Goal: Information Seeking & Learning: Check status

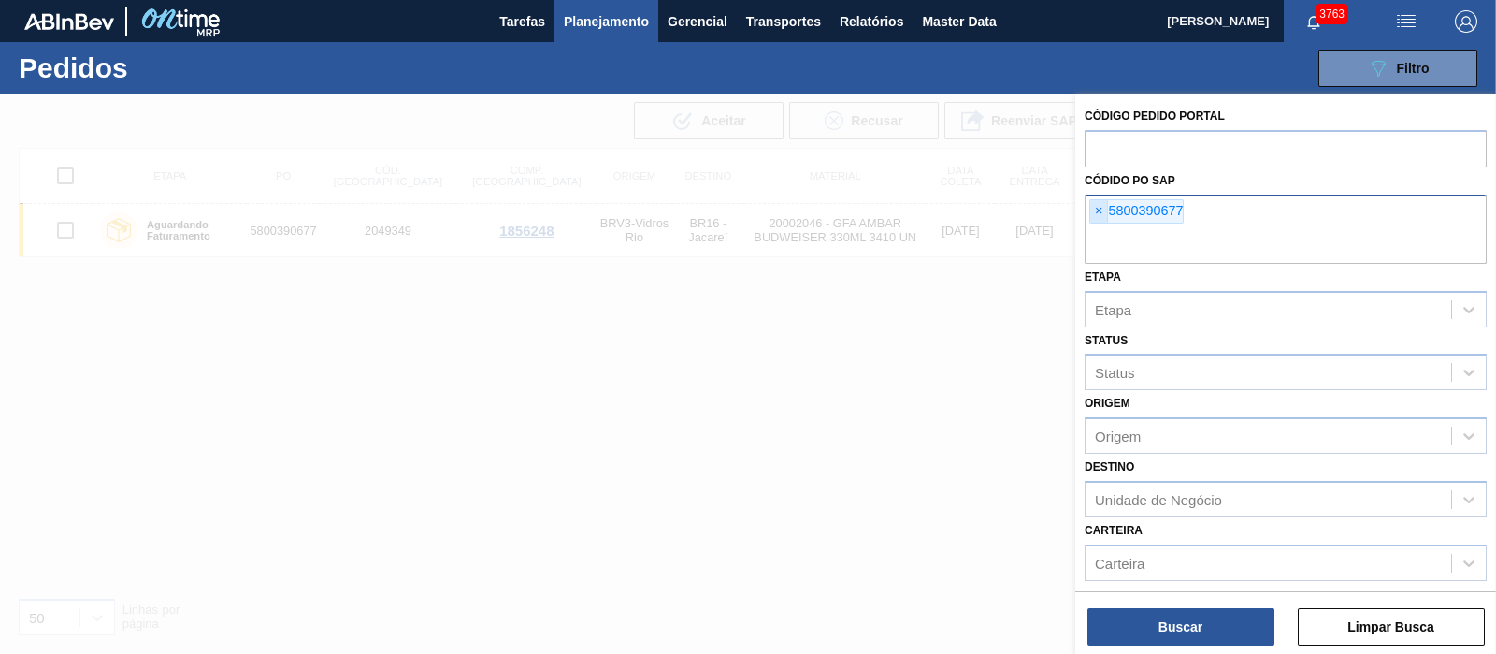
click at [1096, 207] on span "×" at bounding box center [1100, 211] width 18 height 22
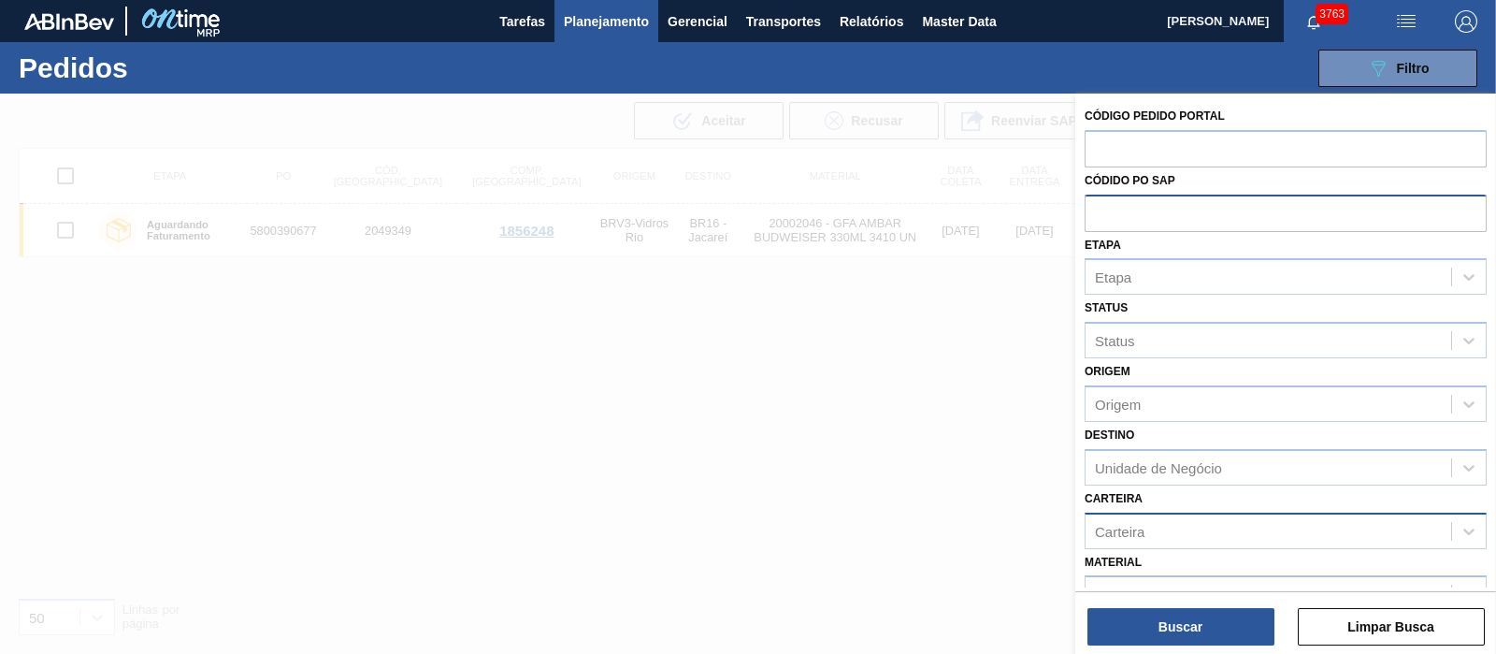
paste input "5800390677"
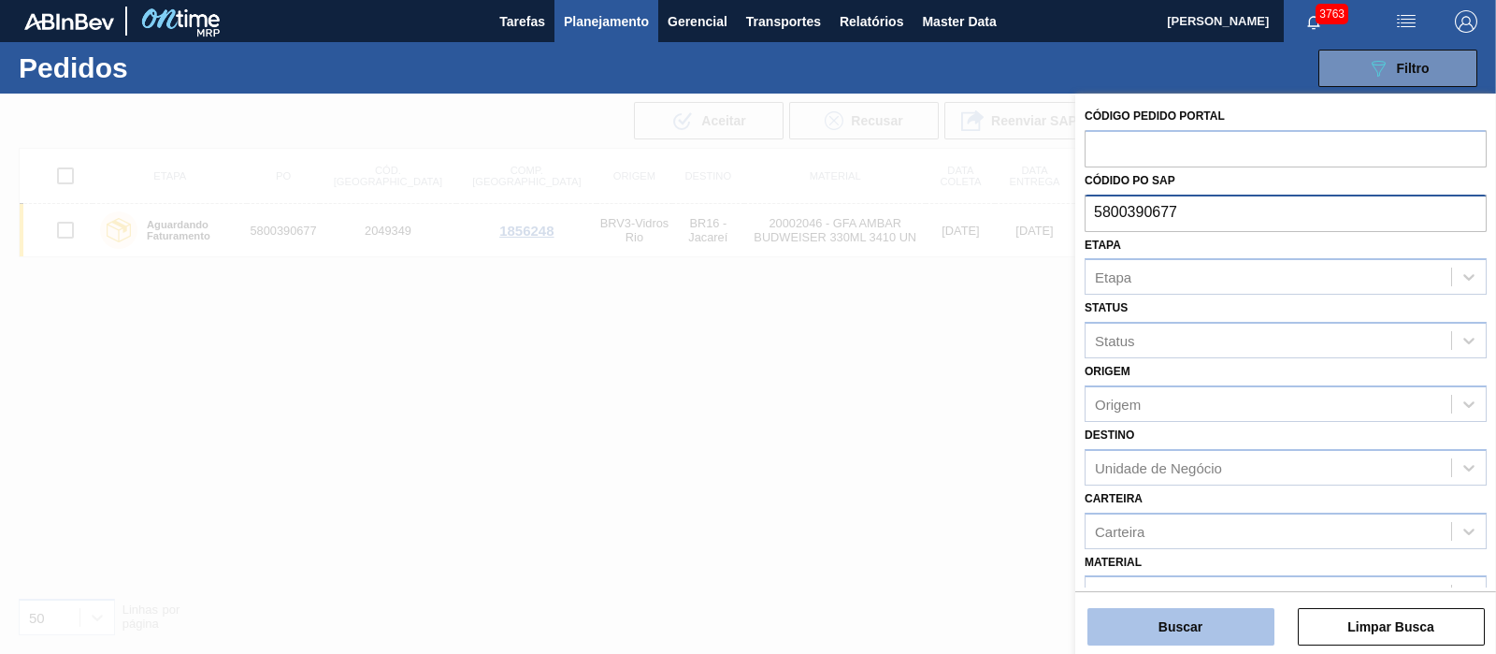
type input "5800390677"
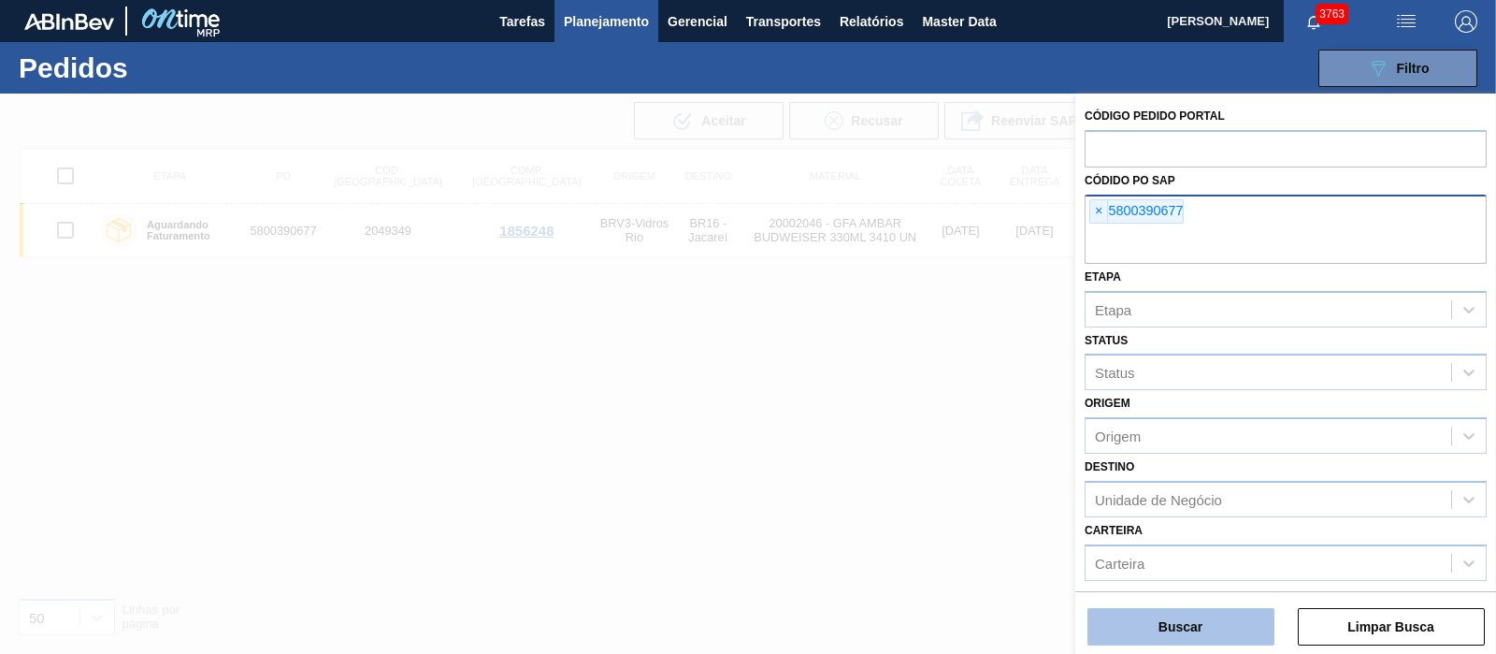
click at [1200, 639] on button "Buscar" at bounding box center [1181, 626] width 187 height 37
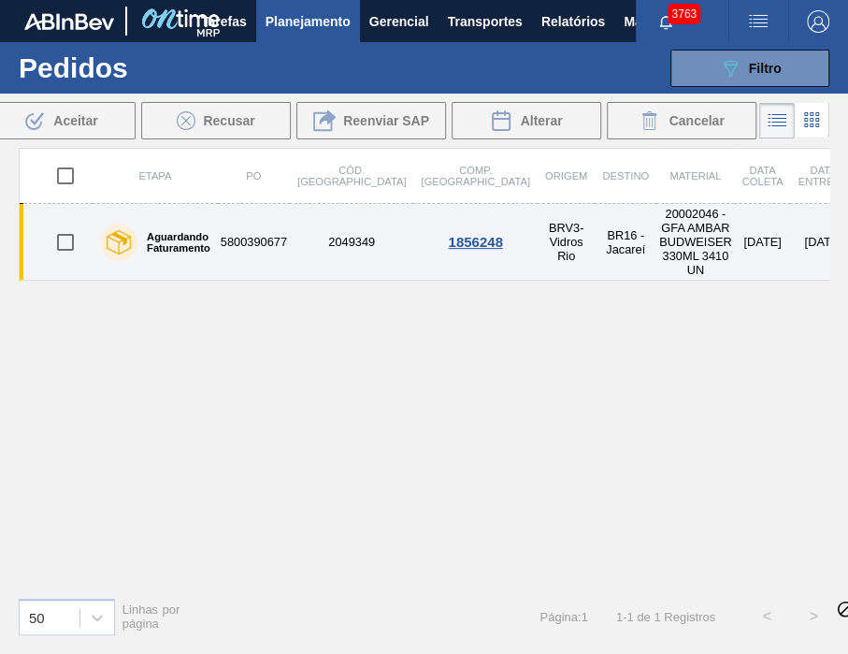
click at [734, 242] on td "[DATE]" at bounding box center [762, 242] width 56 height 77
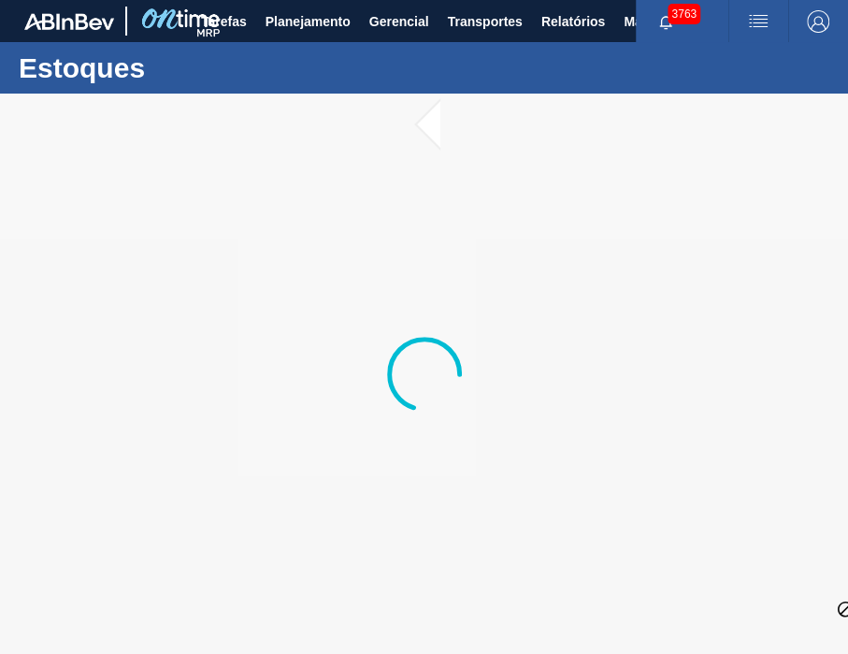
click at [573, 256] on div at bounding box center [424, 374] width 848 height 560
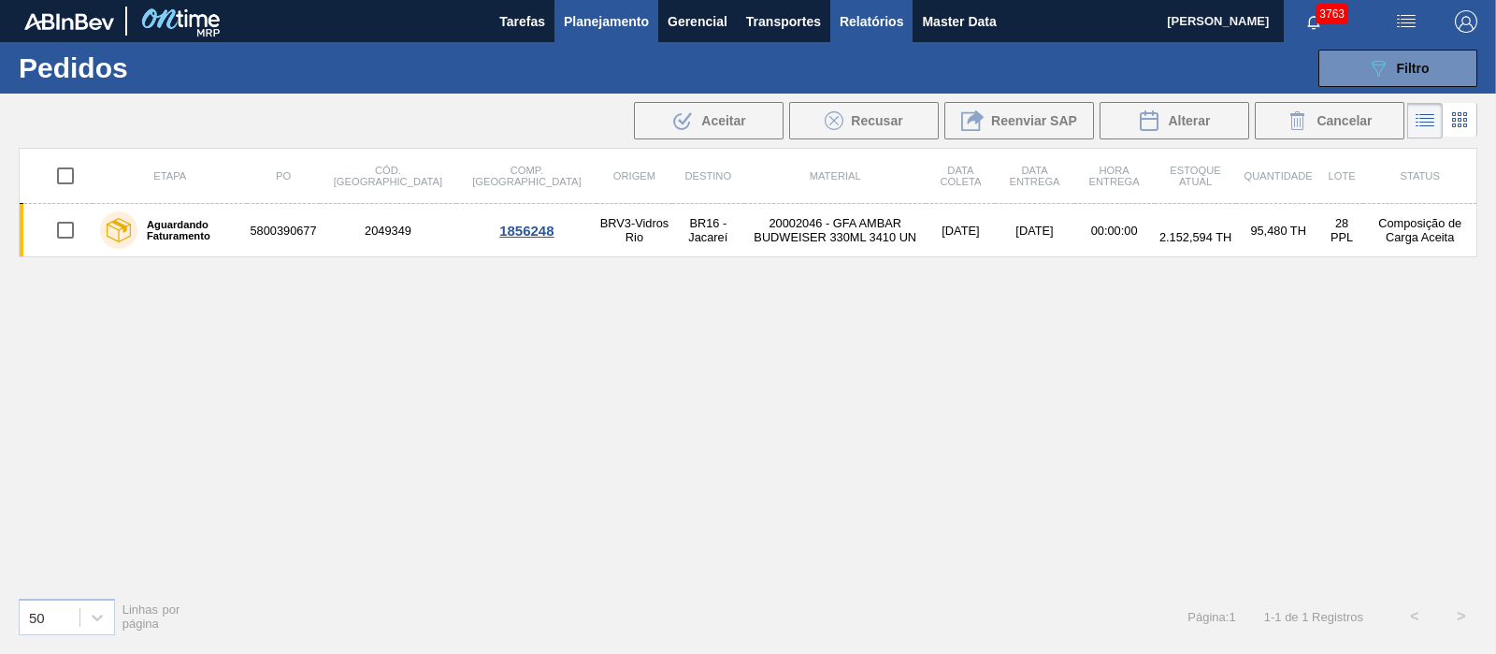
click at [874, 33] on button "Relatórios" at bounding box center [872, 21] width 82 height 42
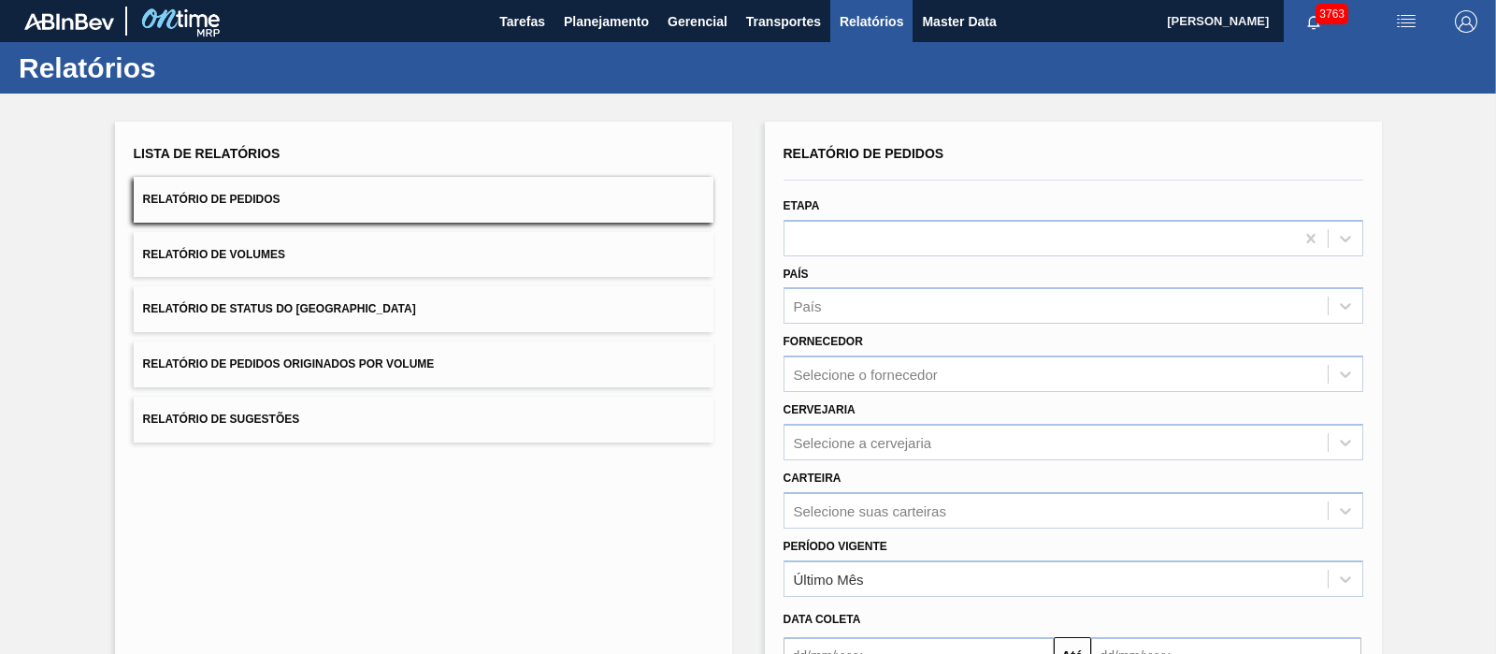
click at [262, 348] on button "Relatório de Pedidos Originados por Volume" at bounding box center [424, 364] width 580 height 46
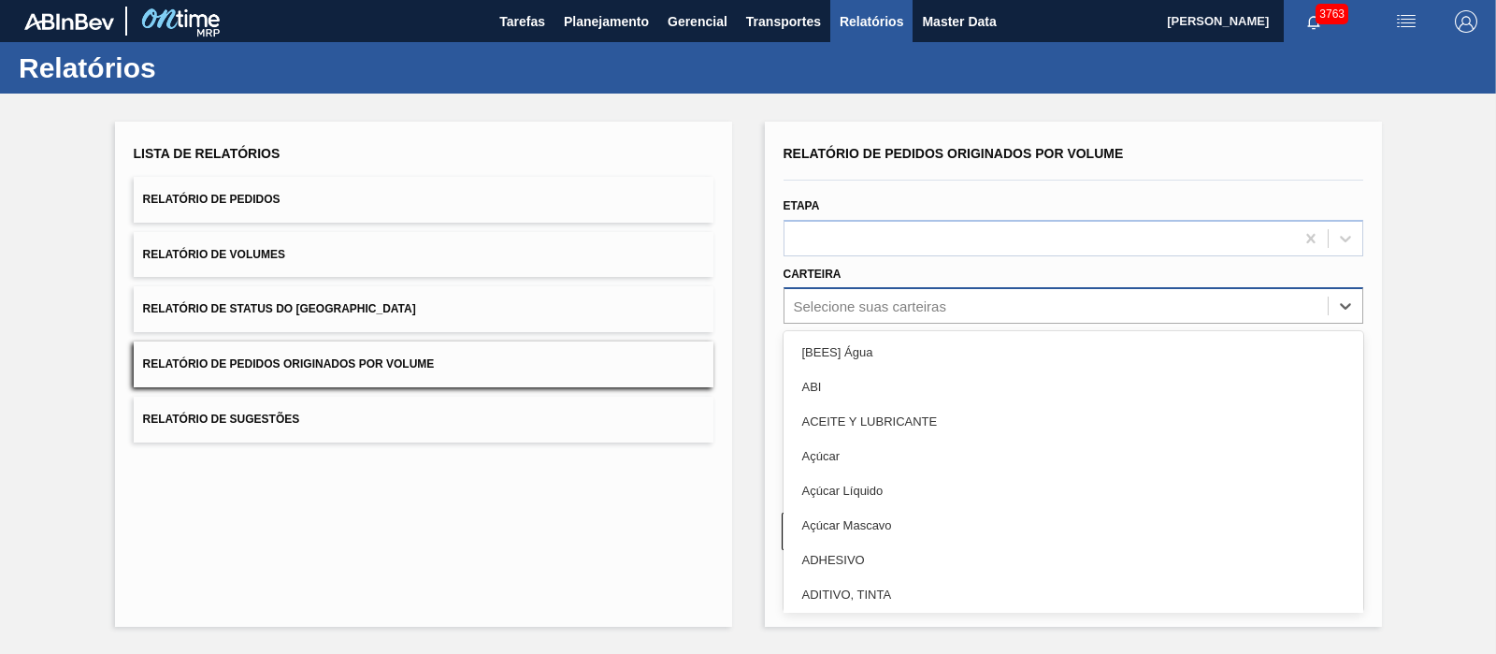
click at [870, 298] on div "Selecione suas carteiras" at bounding box center [870, 306] width 152 height 16
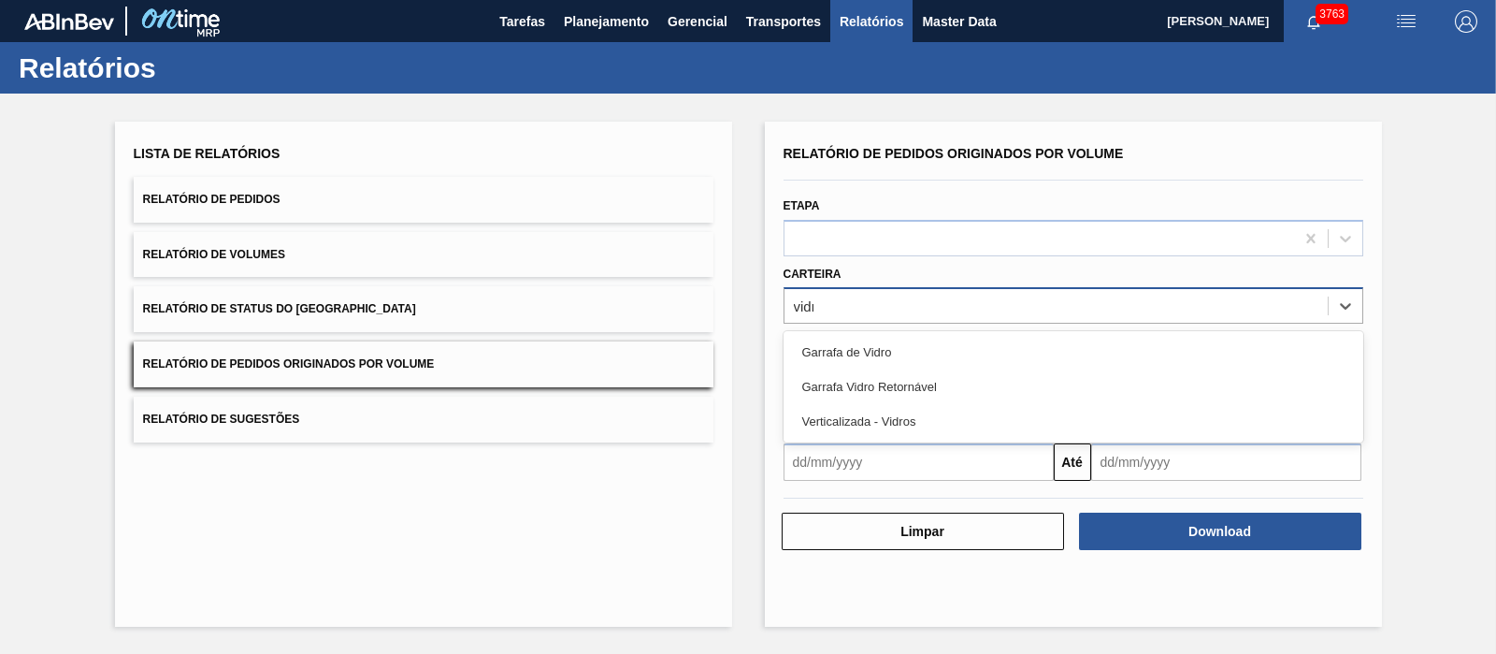
type input "vidro"
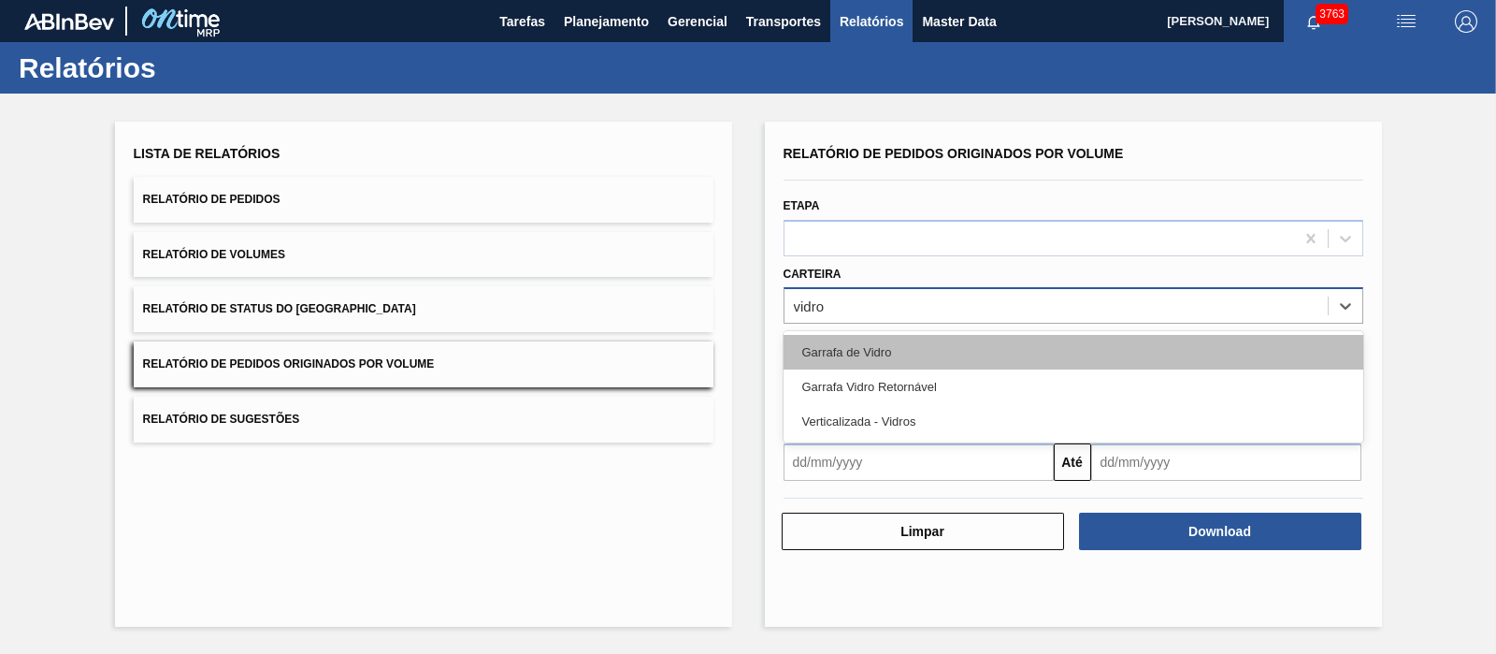
click at [863, 341] on div "Garrafa de Vidro" at bounding box center [1074, 352] width 580 height 35
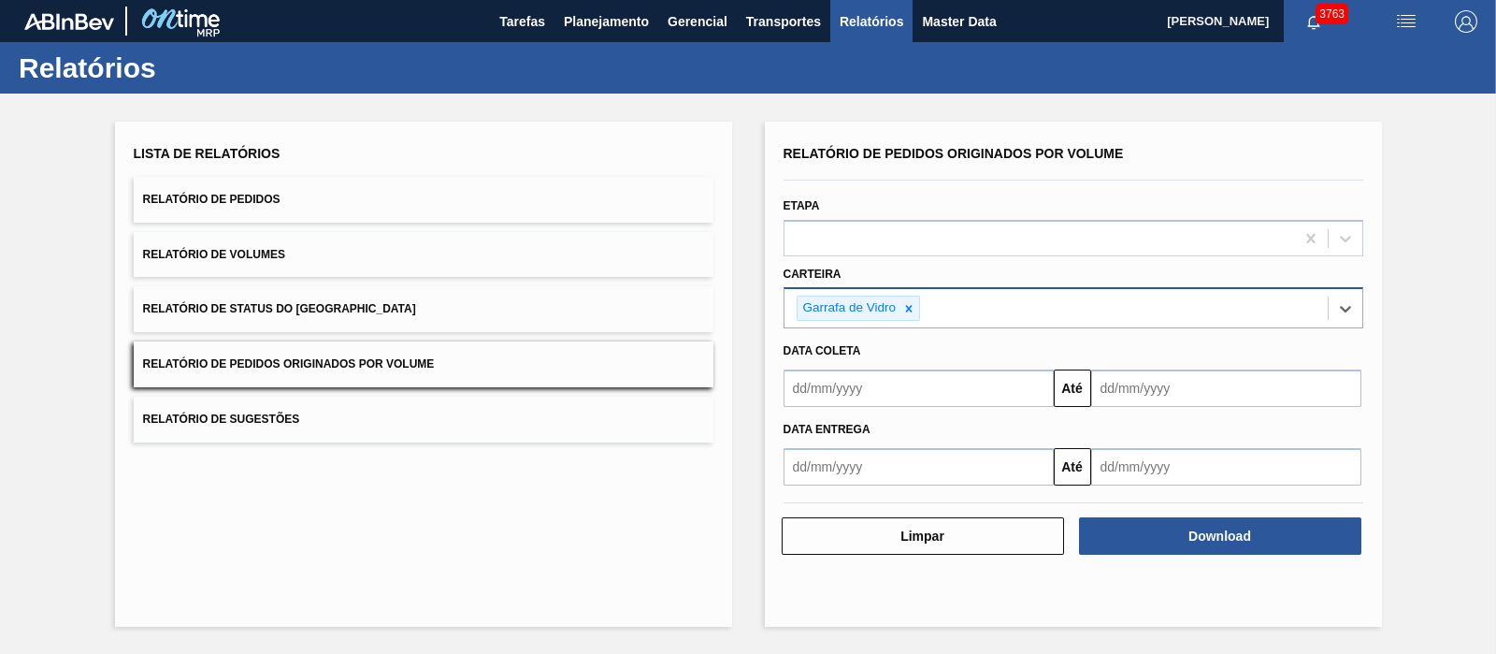
click at [874, 383] on input "text" at bounding box center [919, 387] width 270 height 37
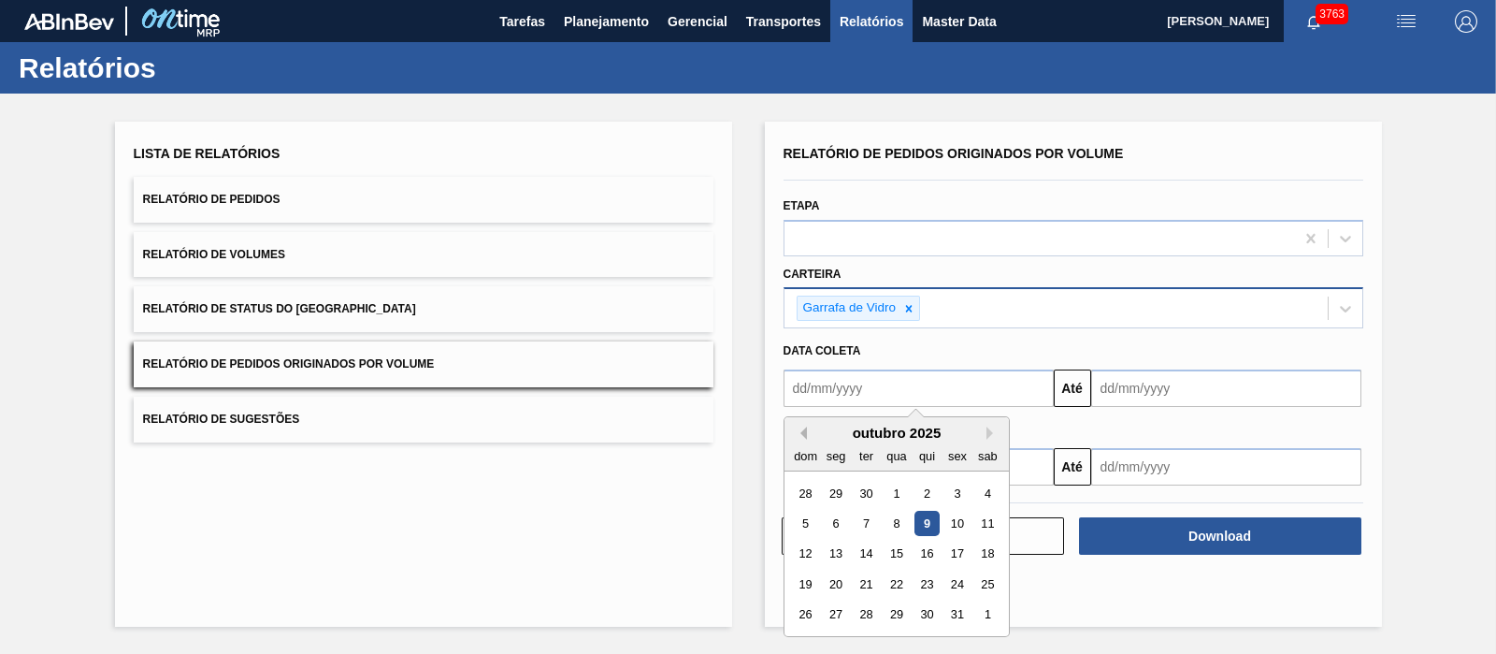
click at [794, 437] on button "Previous Month" at bounding box center [800, 432] width 13 height 13
click at [809, 432] on div "setembro 2025" at bounding box center [897, 433] width 224 height 16
click at [839, 492] on div "1" at bounding box center [835, 493] width 25 height 25
type input "[DATE]"
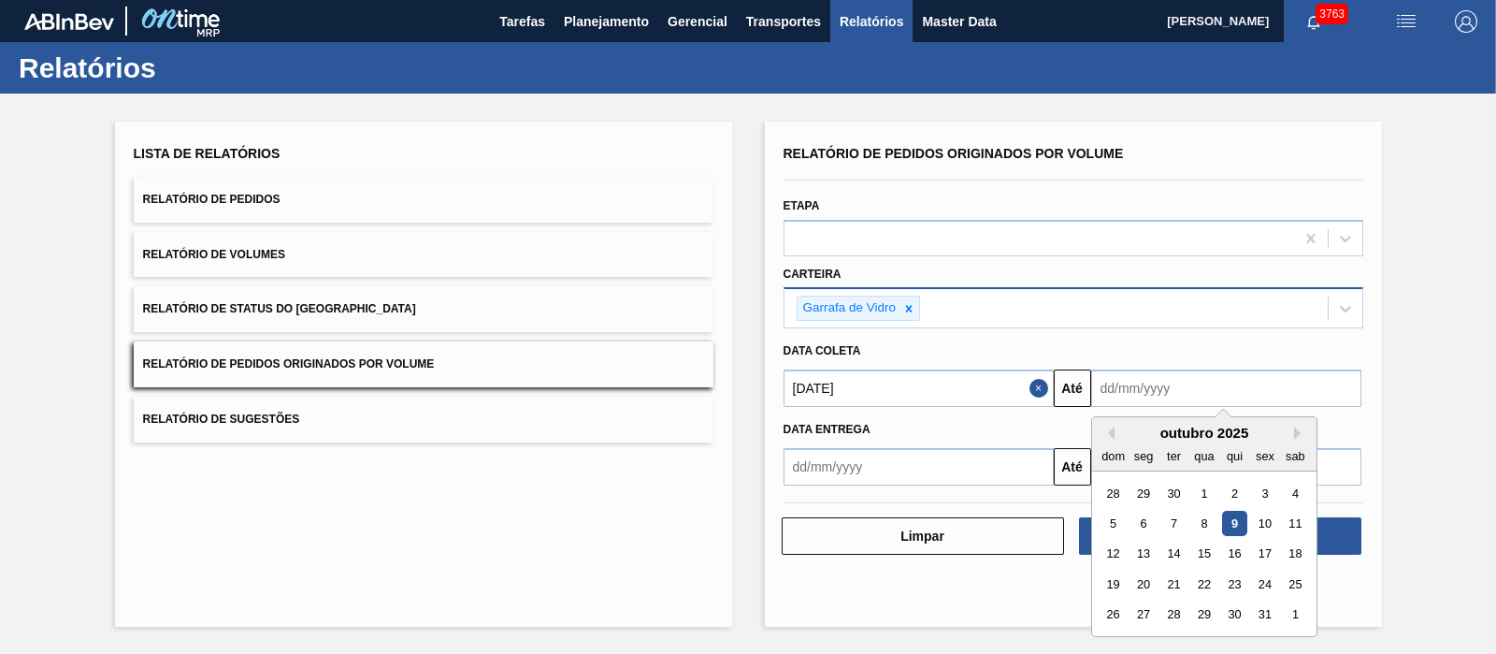
click at [1122, 399] on input "text" at bounding box center [1226, 387] width 270 height 37
click at [1263, 520] on div "10" at bounding box center [1264, 523] width 25 height 25
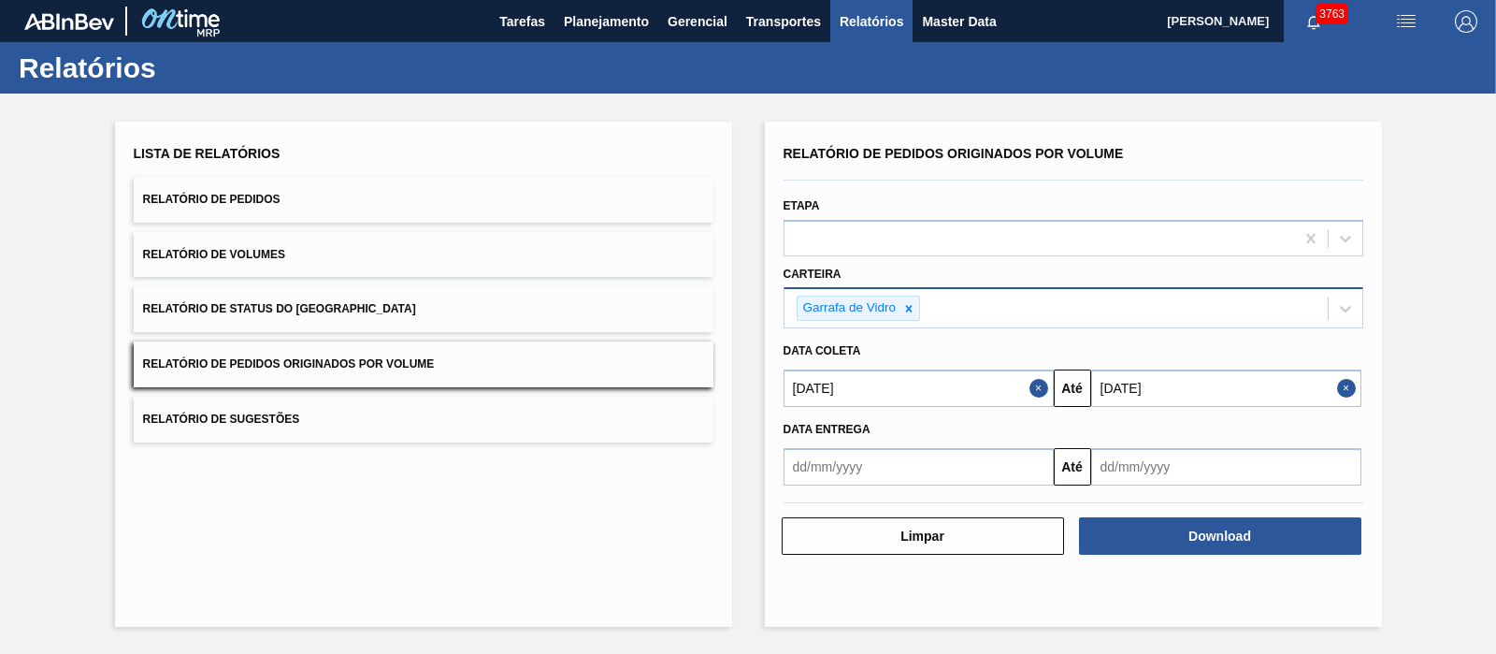
type input "[DATE]"
click at [1213, 534] on button "Download" at bounding box center [1220, 535] width 282 height 37
click at [562, 334] on div "Lista de Relatórios Relatório de Pedidos Relatório de Volumes Relatório de Stat…" at bounding box center [424, 291] width 580 height 302
click at [608, 25] on span "Planejamento" at bounding box center [606, 21] width 85 height 22
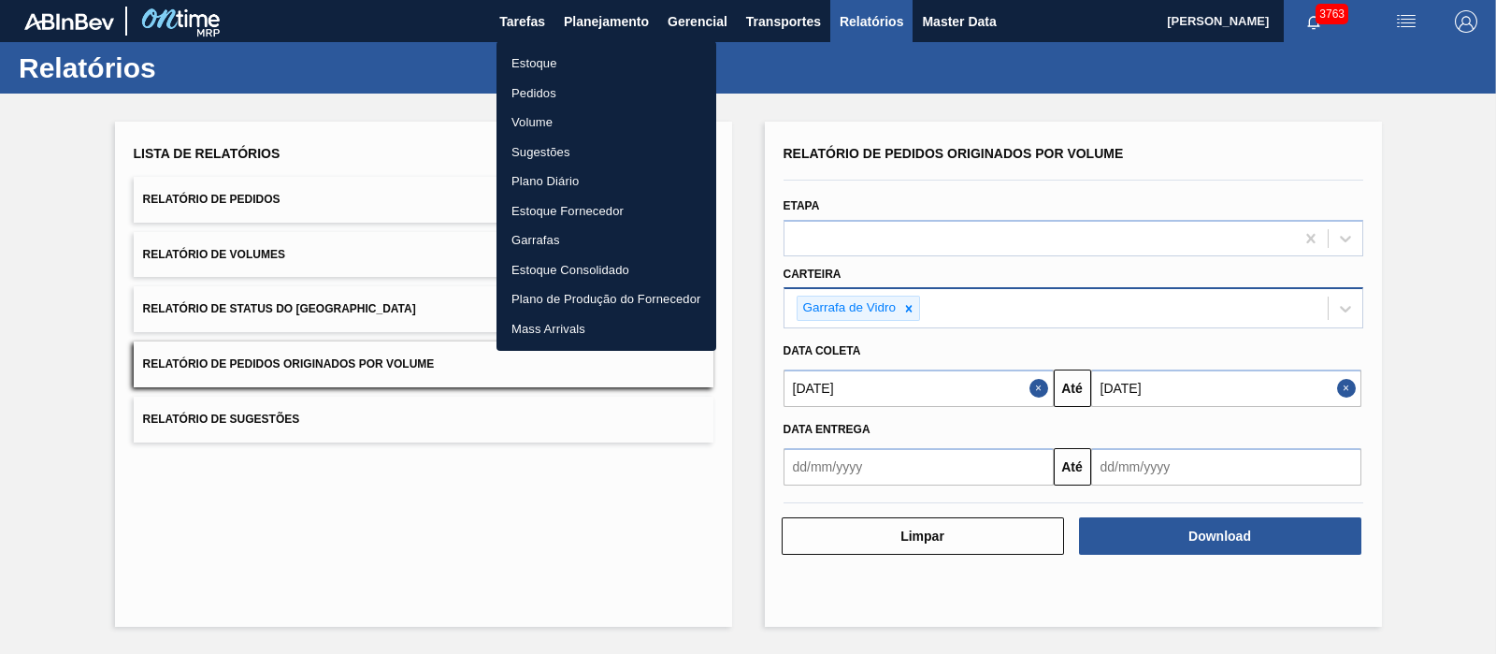
click at [539, 95] on li "Pedidos" at bounding box center [607, 94] width 220 height 30
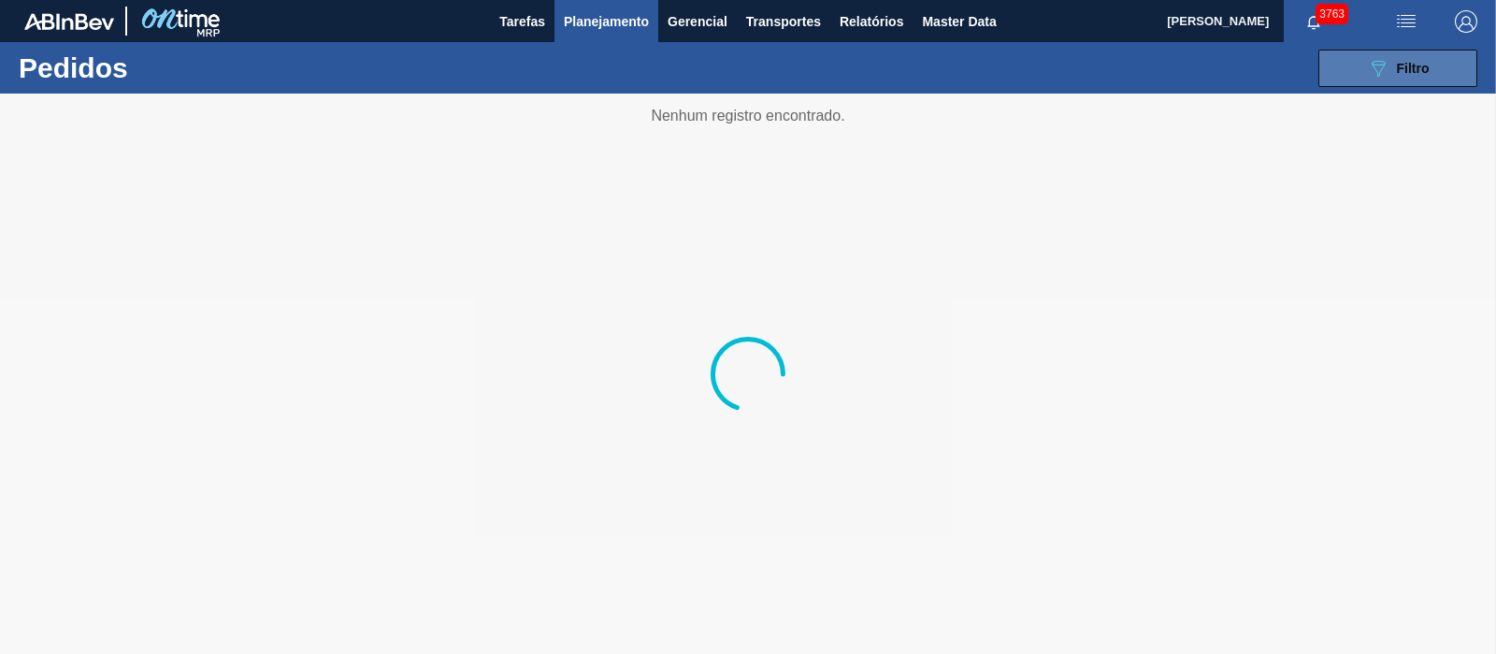
click at [1344, 53] on button "089F7B8B-B2A5-4AFE-B5C0-19BA573D28AC Filtro" at bounding box center [1398, 68] width 159 height 37
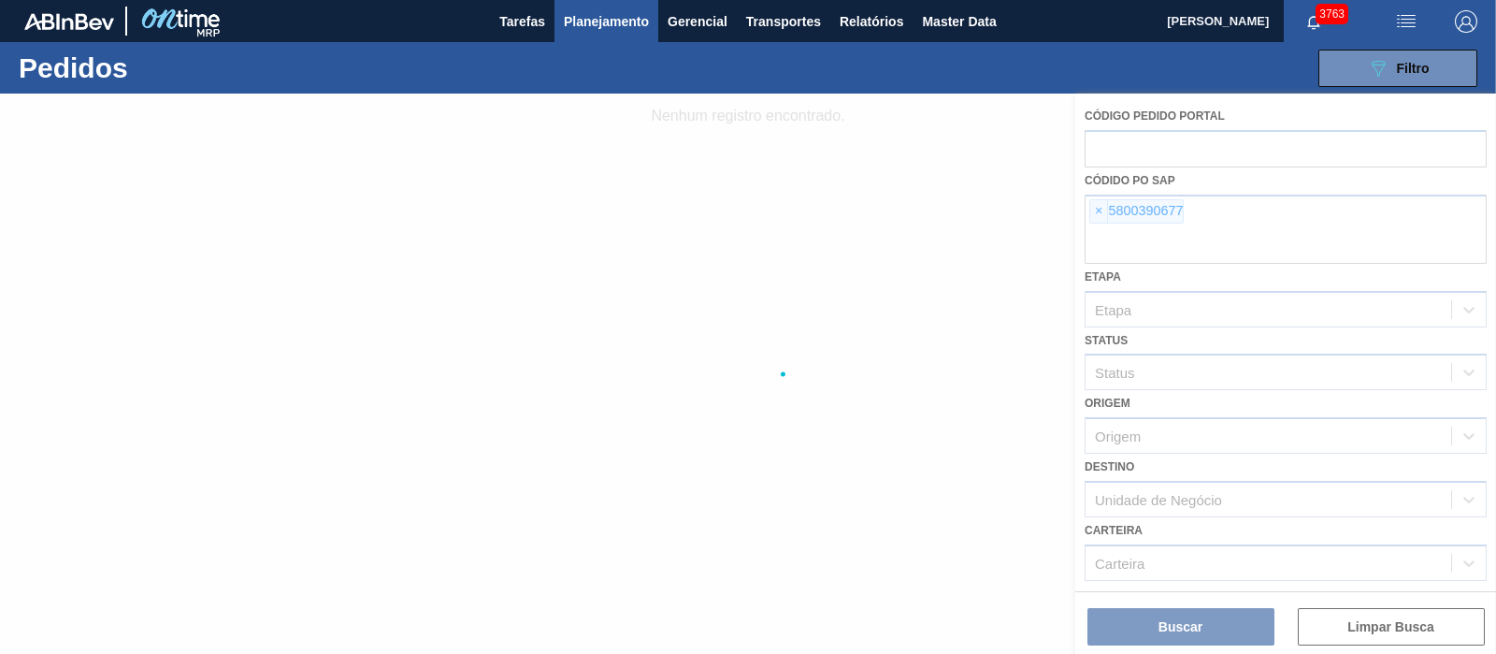
click at [1101, 213] on div at bounding box center [748, 374] width 1496 height 560
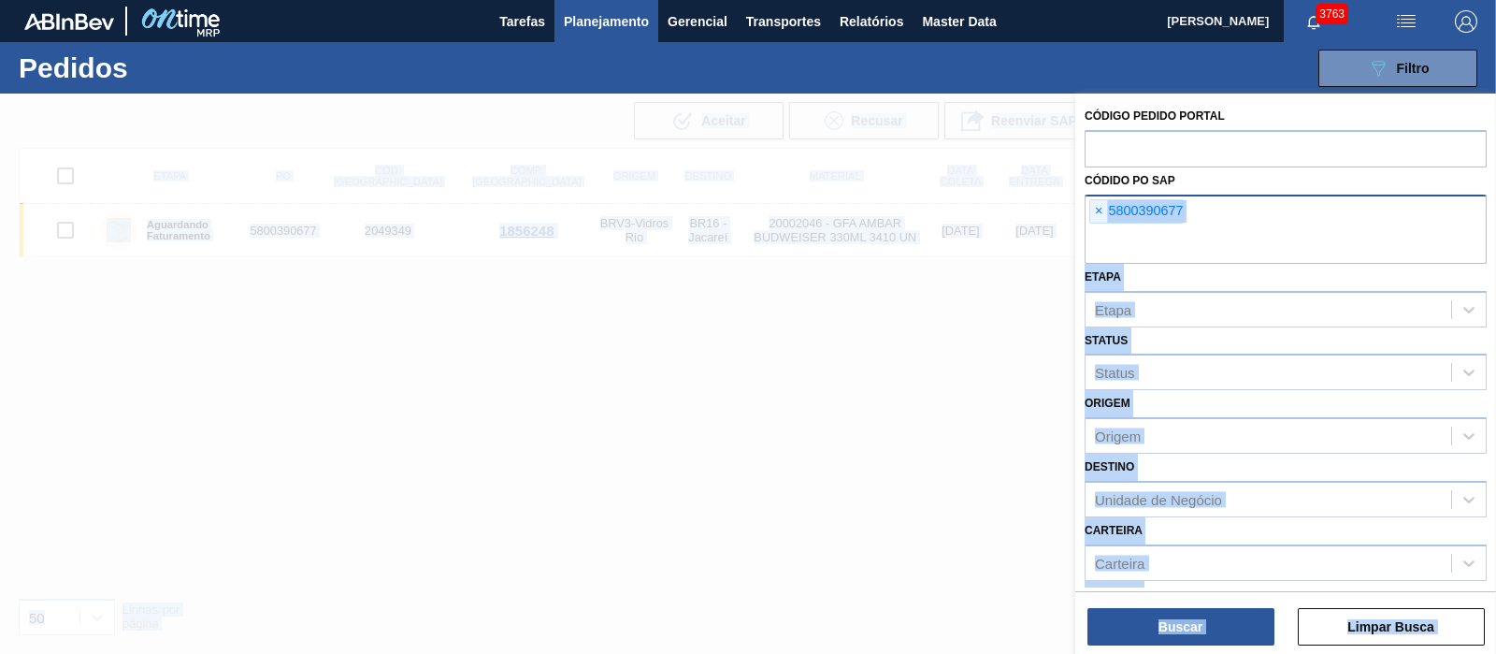
click at [1097, 212] on span "×" at bounding box center [1100, 211] width 18 height 22
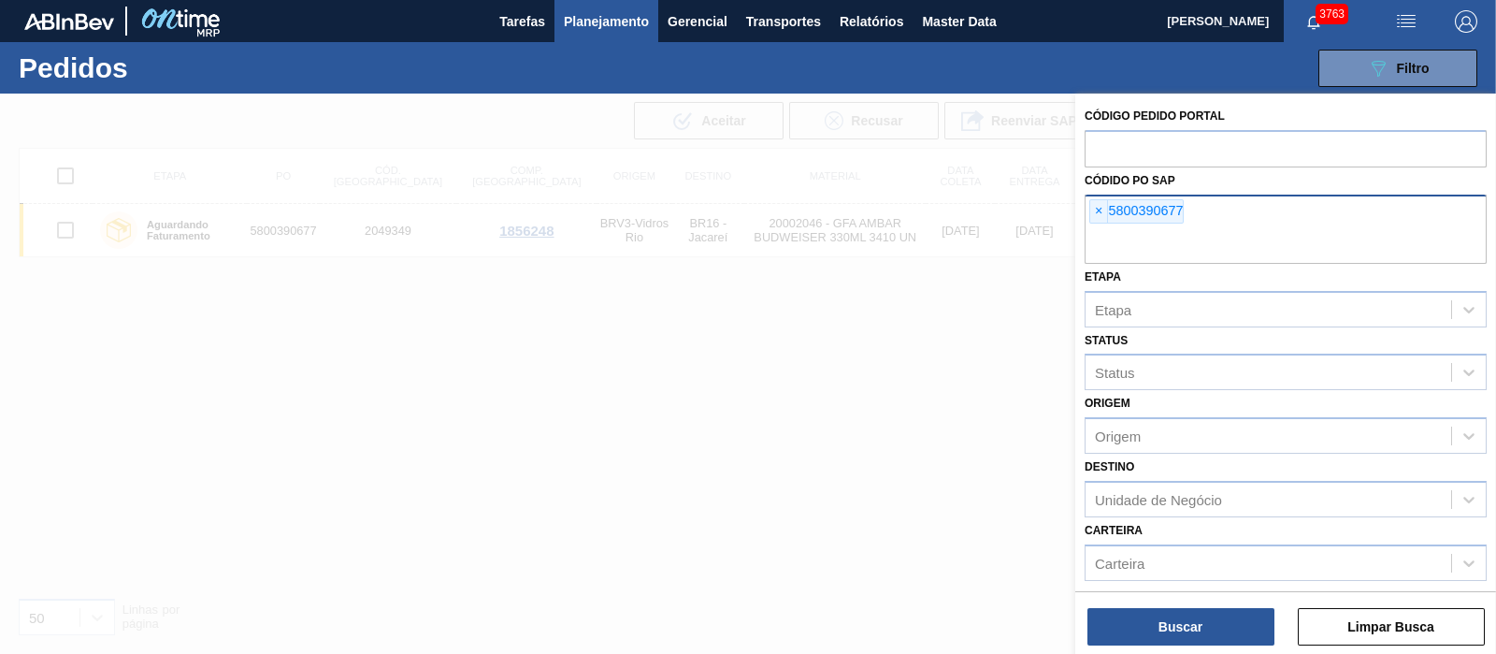
click at [1097, 228] on input "text" at bounding box center [1286, 246] width 402 height 36
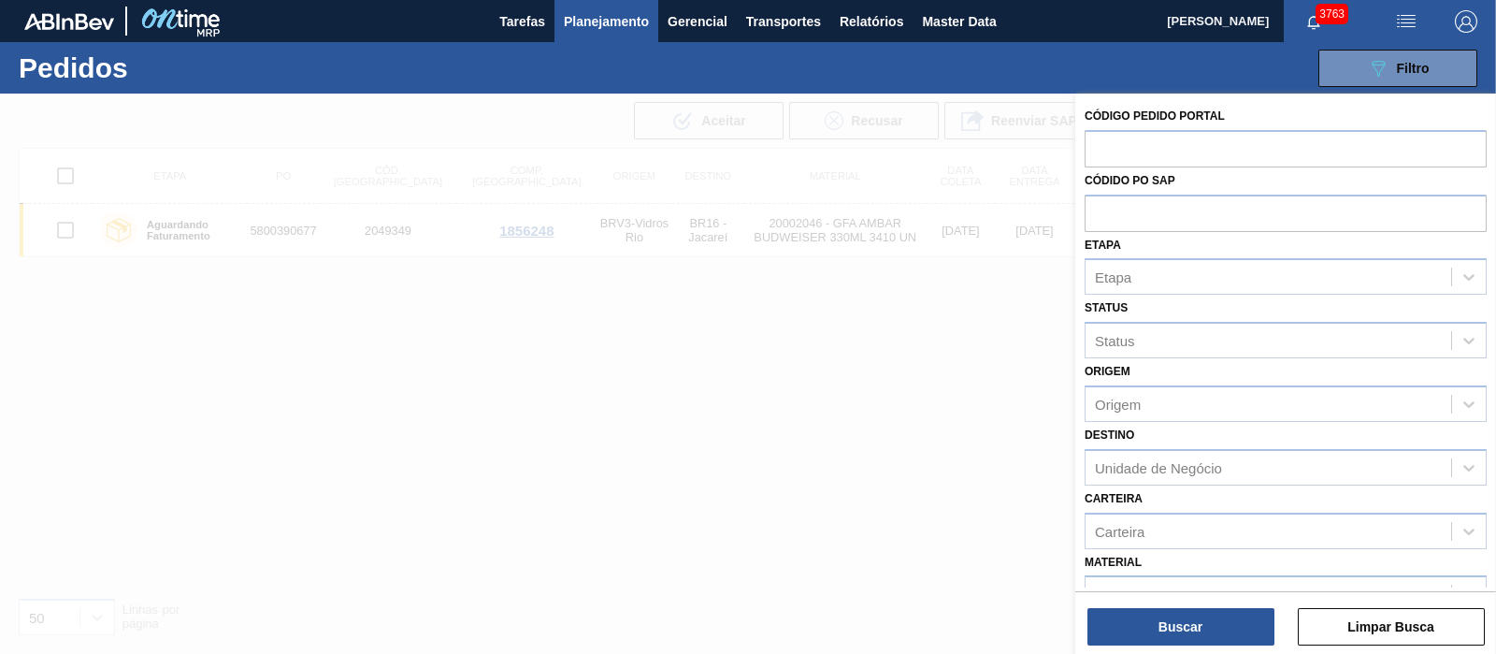
paste input "5800357345"
type input "5800357345"
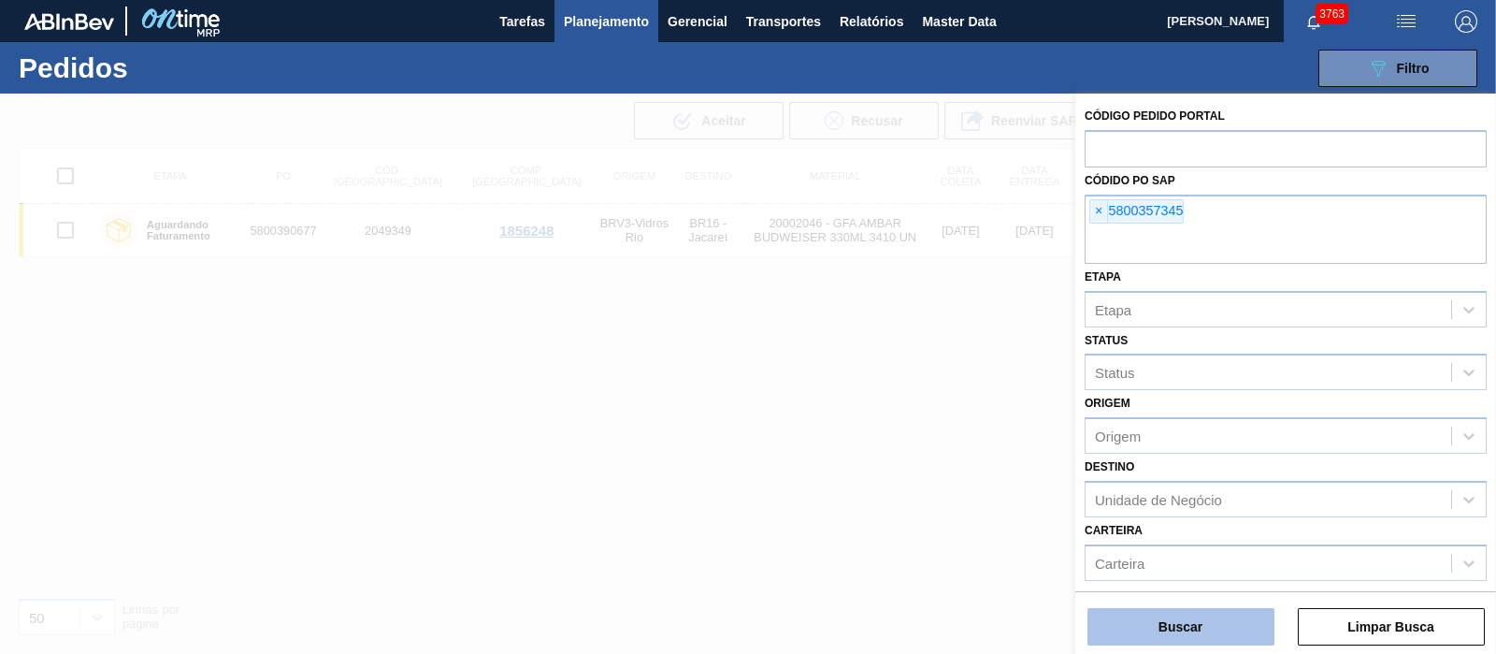
click at [1191, 614] on button "Buscar" at bounding box center [1181, 626] width 187 height 37
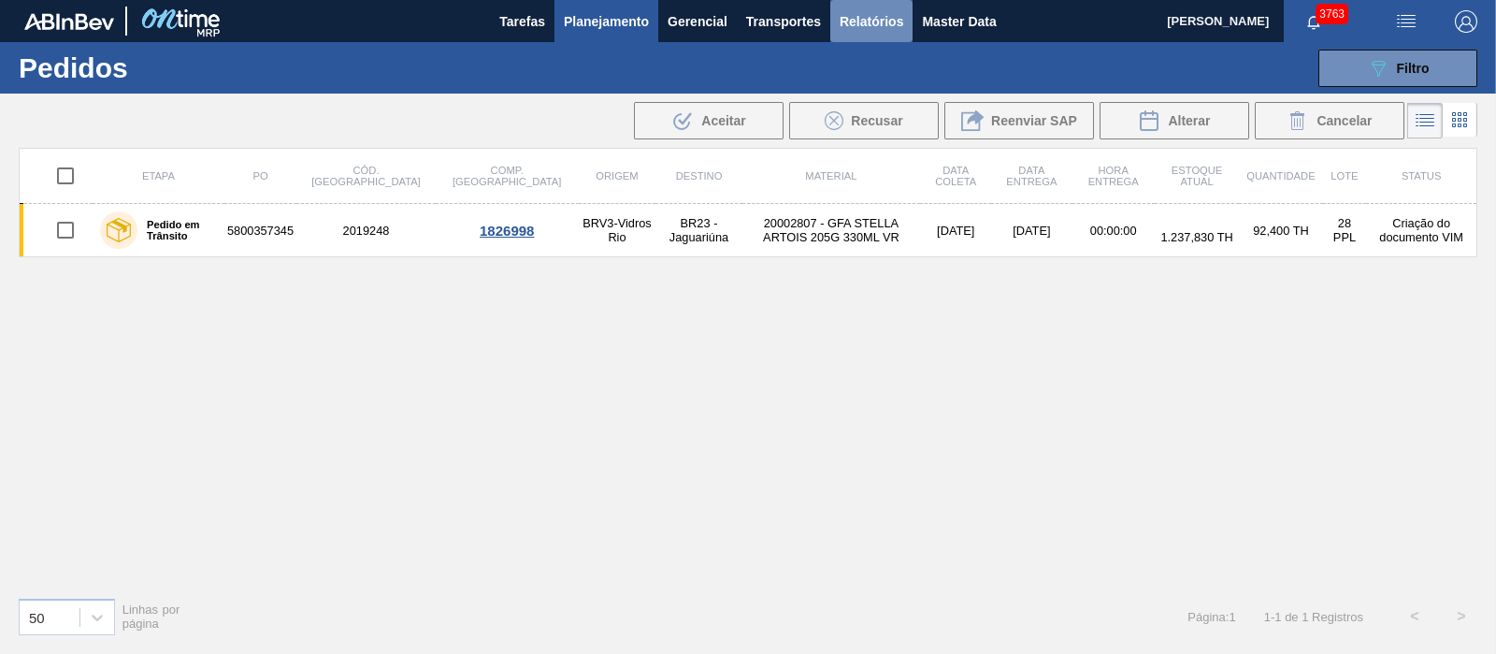
click at [872, 31] on span "Relatórios" at bounding box center [872, 21] width 64 height 22
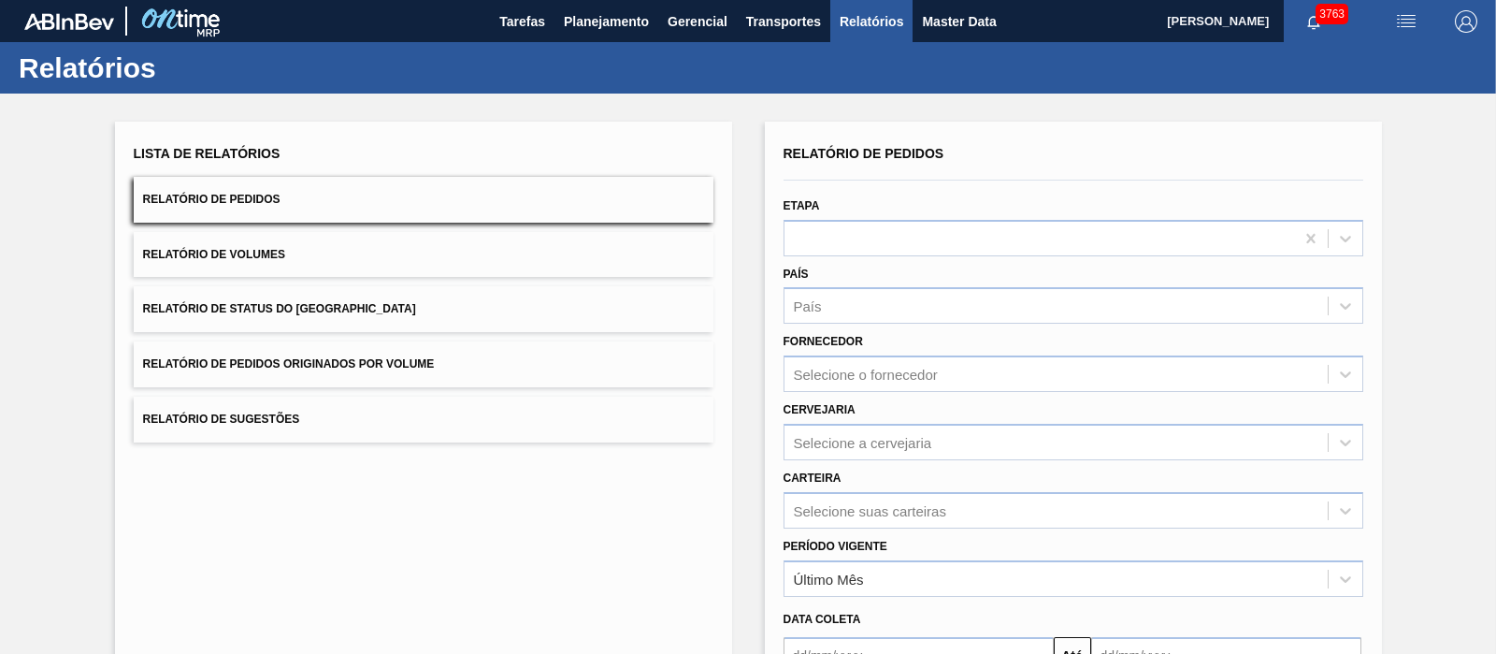
click at [243, 349] on button "Relatório de Pedidos Originados por Volume" at bounding box center [424, 364] width 580 height 46
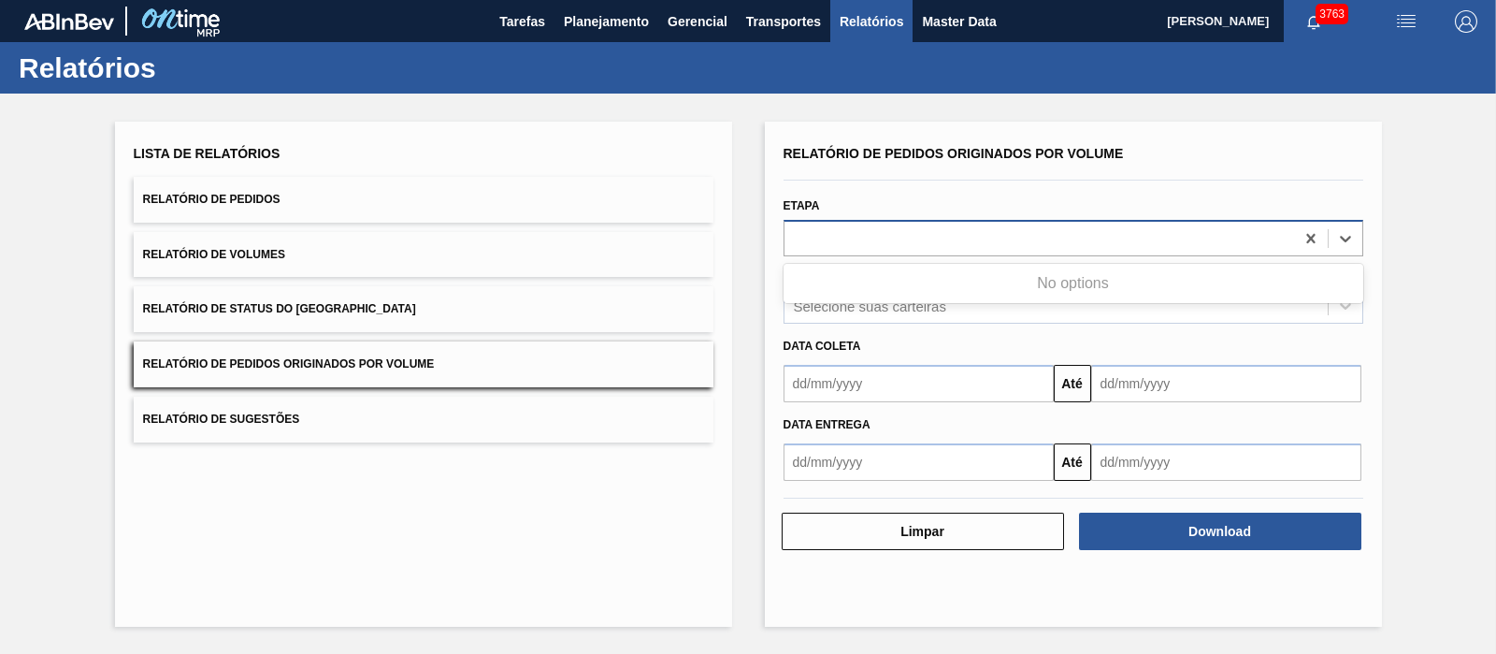
click at [847, 240] on div at bounding box center [1040, 237] width 510 height 27
type input "vidro"
drag, startPoint x: 510, startPoint y: 518, endPoint x: 706, endPoint y: 405, distance: 226.7
click at [514, 517] on div "Lista de Relatórios Relatório de Pedidos Relatório de Volumes Relatório de Stat…" at bounding box center [423, 374] width 617 height 505
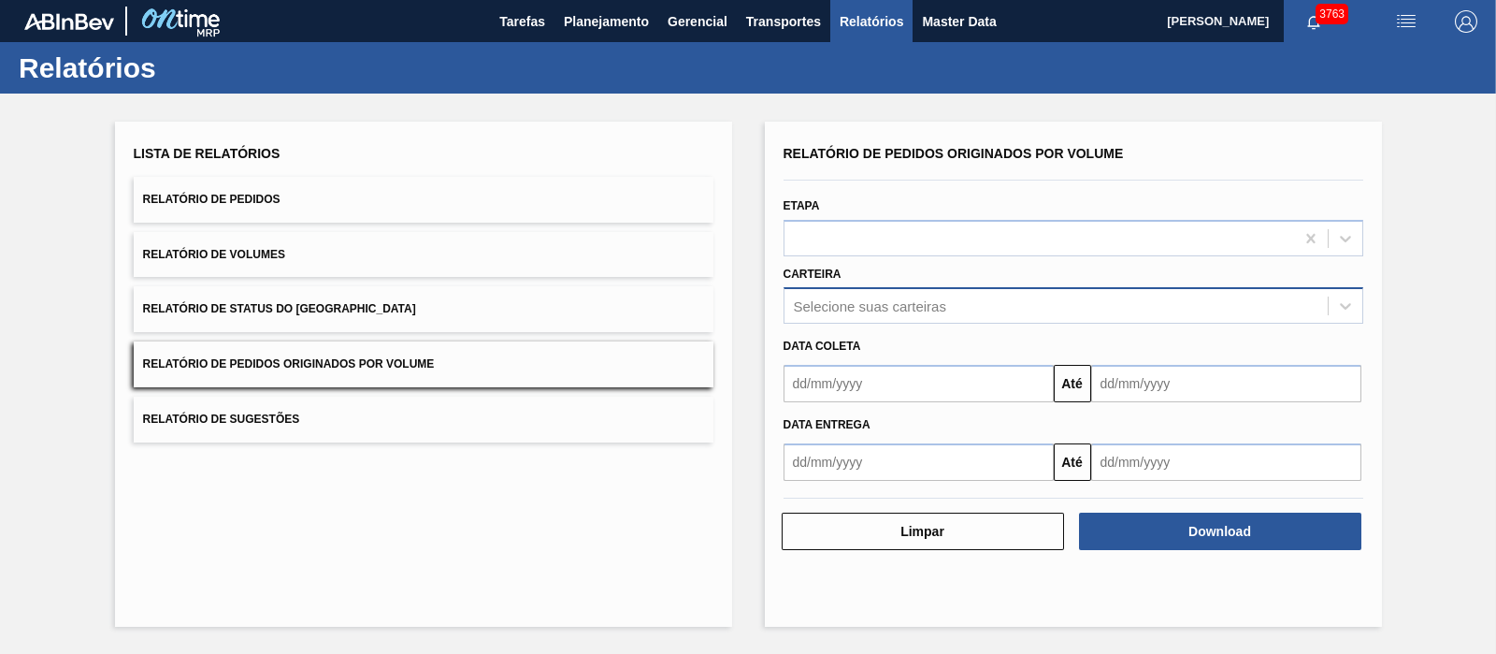
click at [818, 309] on div "Selecione suas carteiras" at bounding box center [870, 306] width 152 height 16
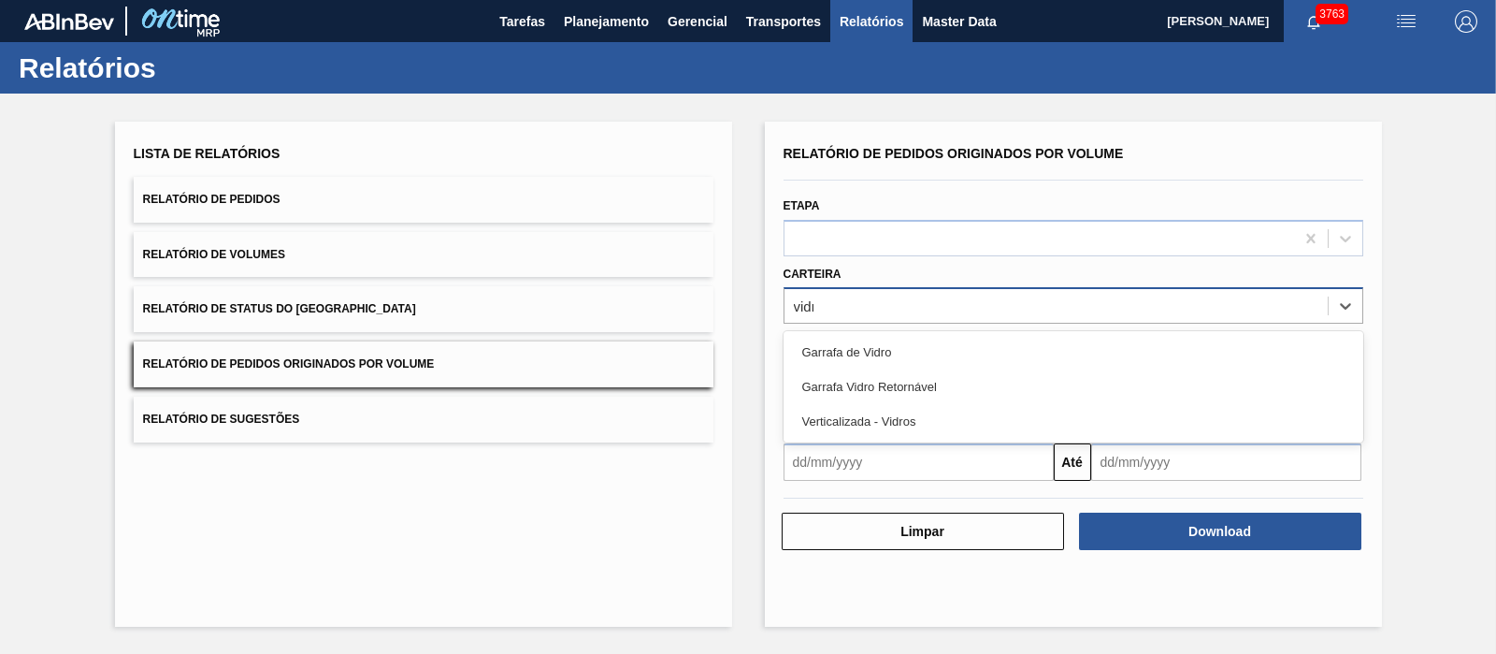
type input "vidro"
click at [814, 331] on div "Garrafa de Vidro Garrafa Vidro Retornável Verticalizada - Vidros" at bounding box center [1074, 386] width 580 height 111
click at [829, 343] on div "Garrafa de Vidro" at bounding box center [1074, 352] width 580 height 35
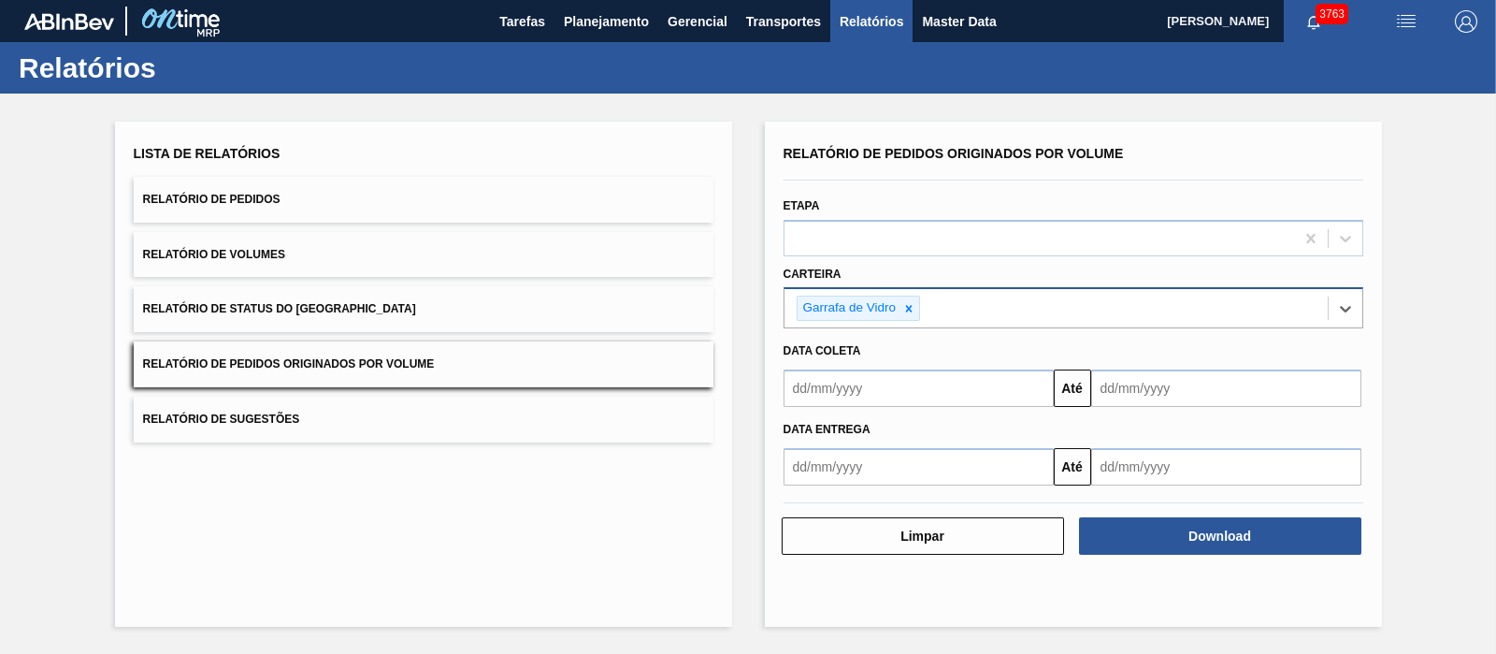
click at [881, 390] on input "text" at bounding box center [919, 387] width 270 height 37
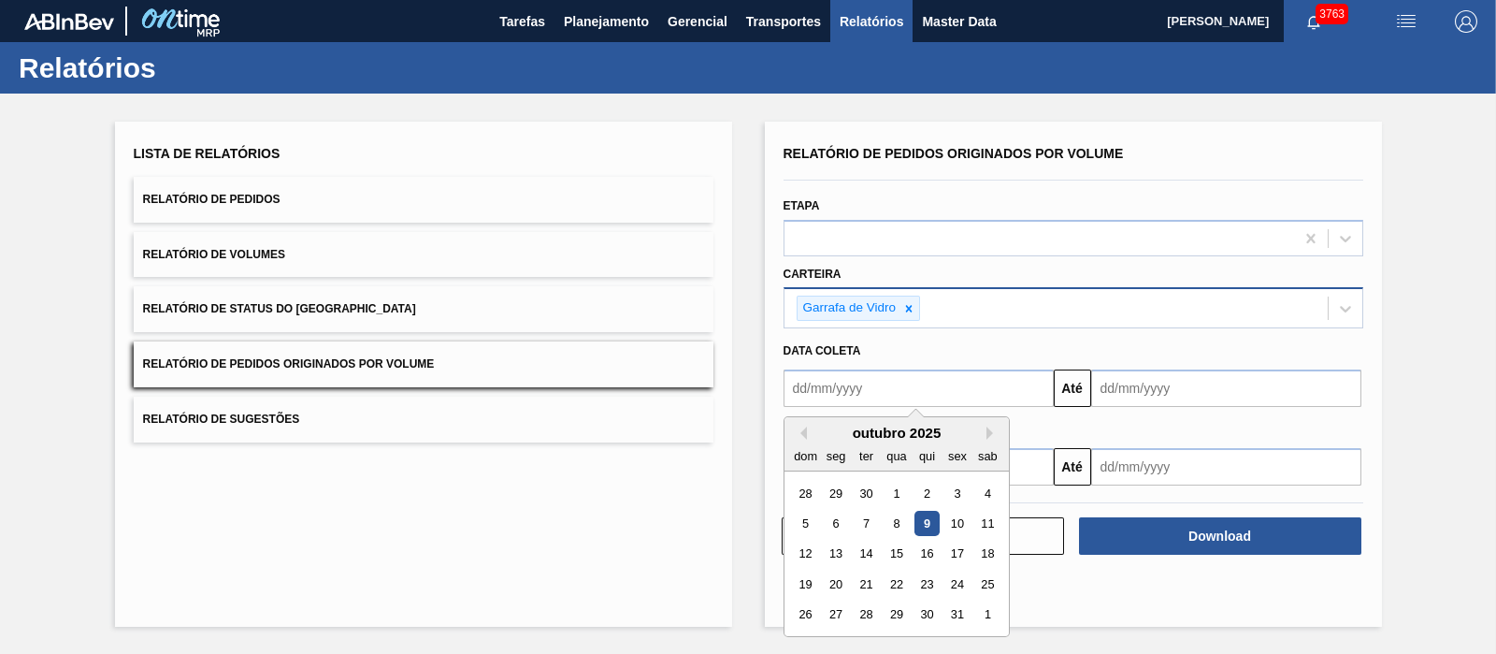
click at [903, 483] on div "1" at bounding box center [896, 493] width 25 height 25
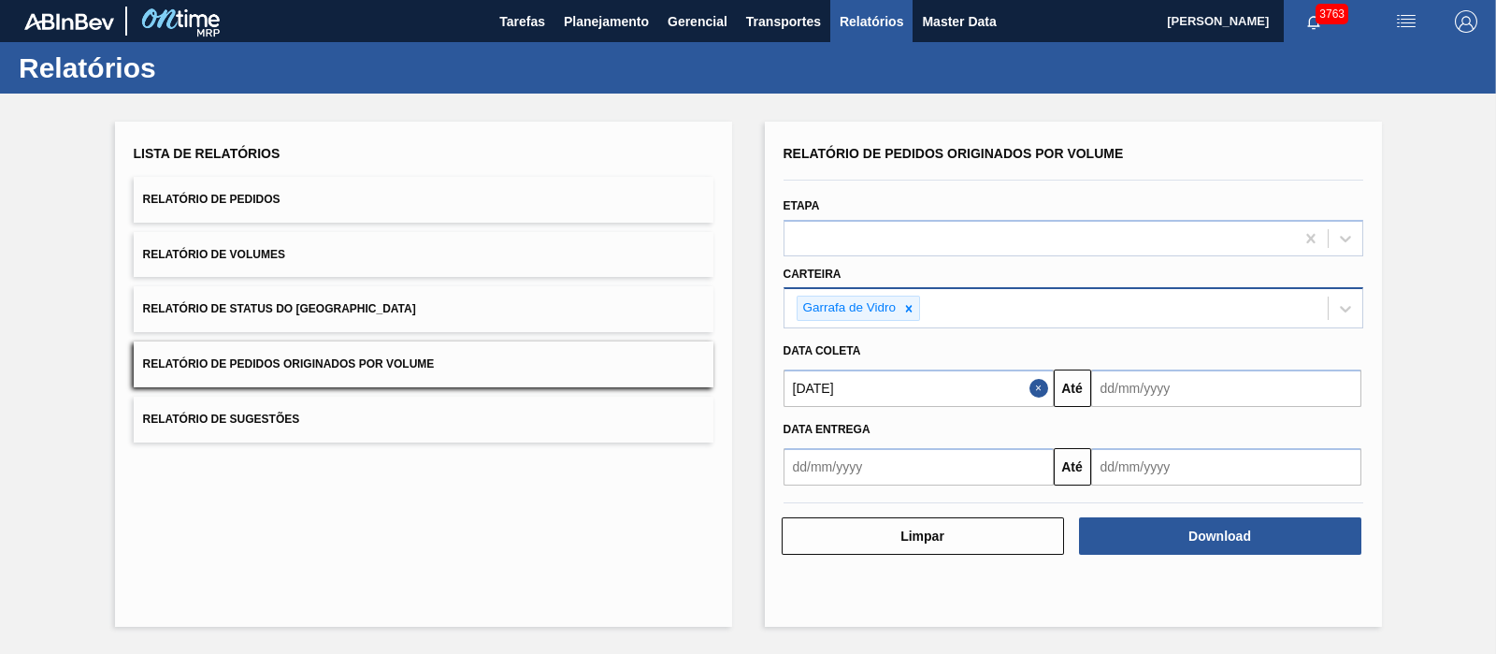
click at [846, 385] on input "[DATE]" at bounding box center [919, 387] width 270 height 37
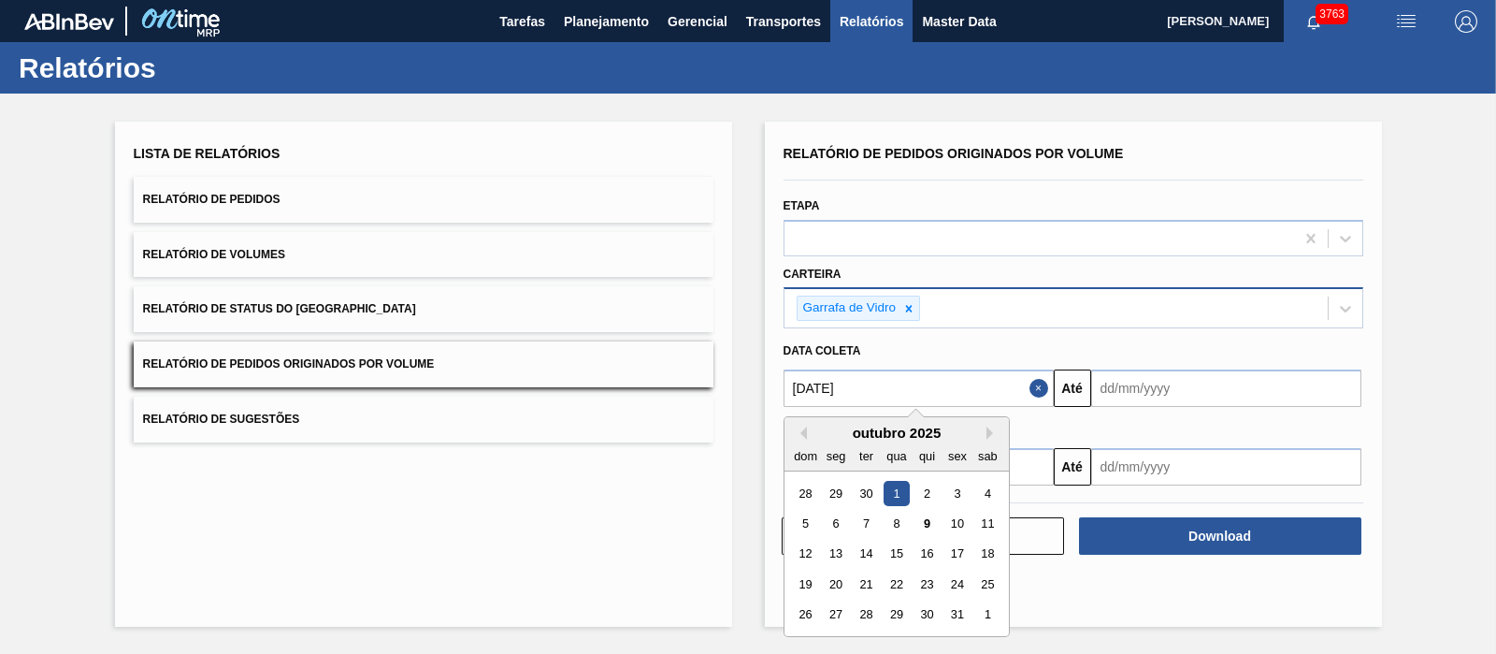
click at [804, 441] on div "dom seg ter qua qui sex sab" at bounding box center [897, 456] width 224 height 30
click at [804, 435] on button "Previous Month" at bounding box center [800, 432] width 13 height 13
click at [839, 493] on div "1" at bounding box center [835, 493] width 25 height 25
type input "[DATE]"
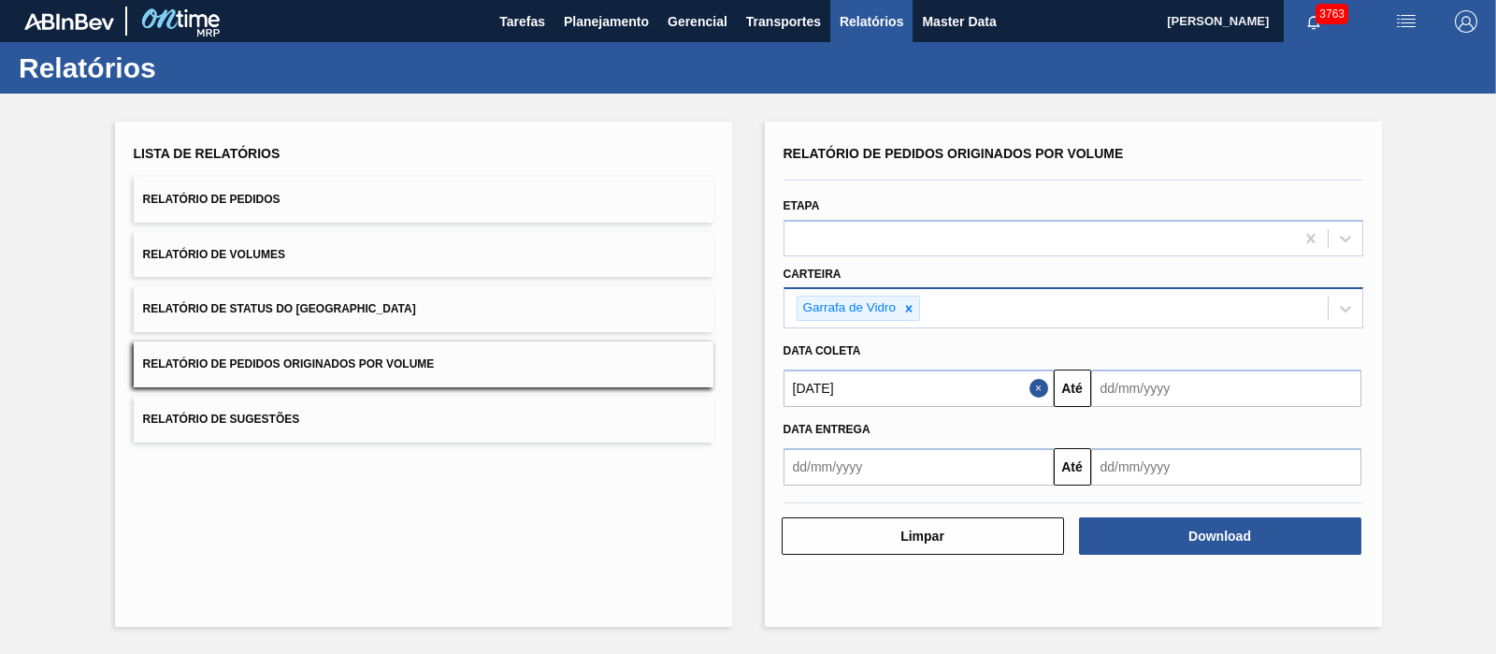
click at [1142, 391] on input "text" at bounding box center [1226, 387] width 270 height 37
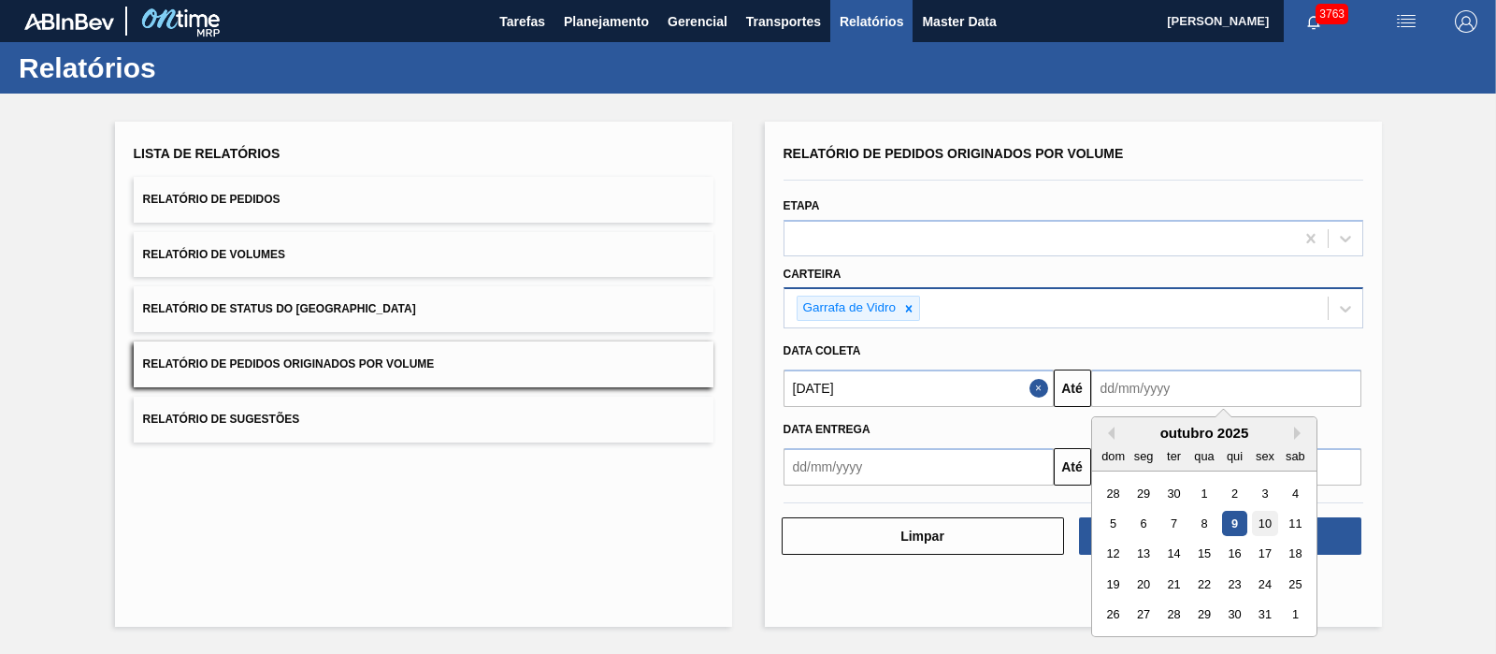
click at [1260, 518] on div "10" at bounding box center [1264, 523] width 25 height 25
type input "[DATE]"
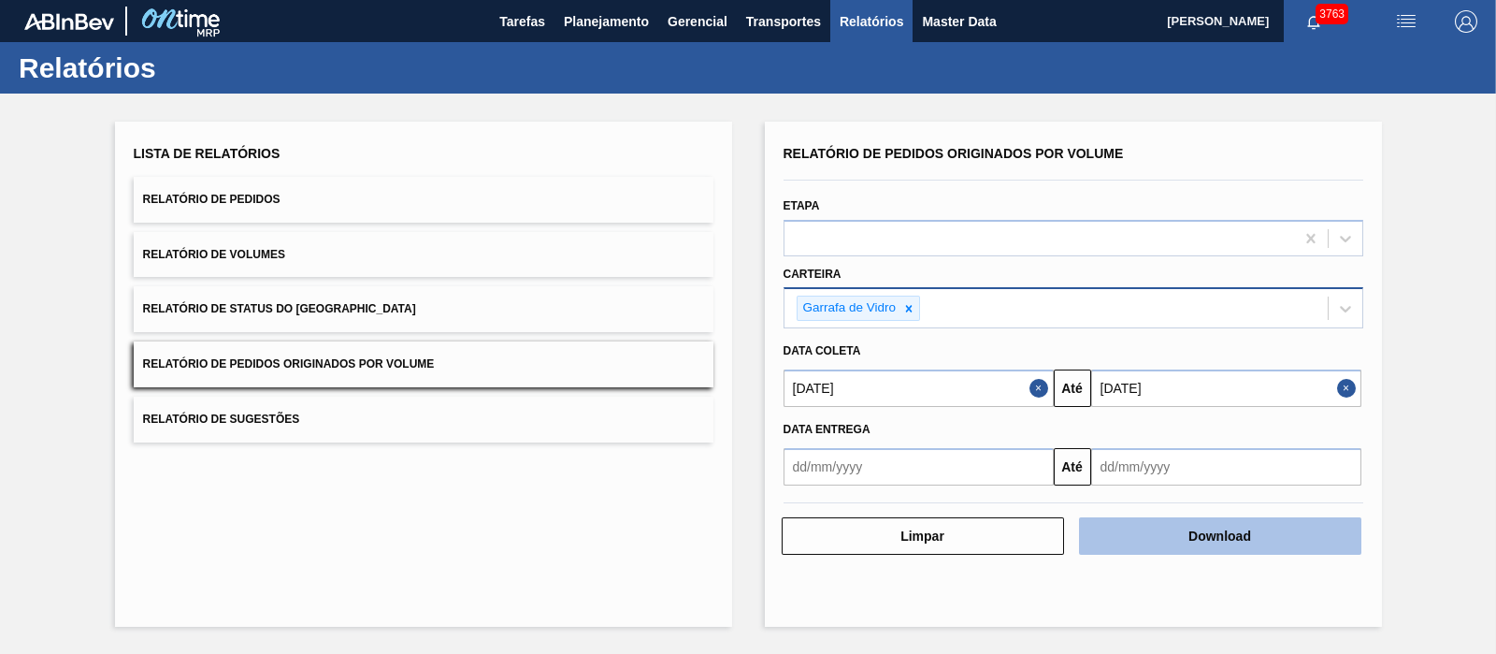
click at [1149, 528] on button "Download" at bounding box center [1220, 535] width 282 height 37
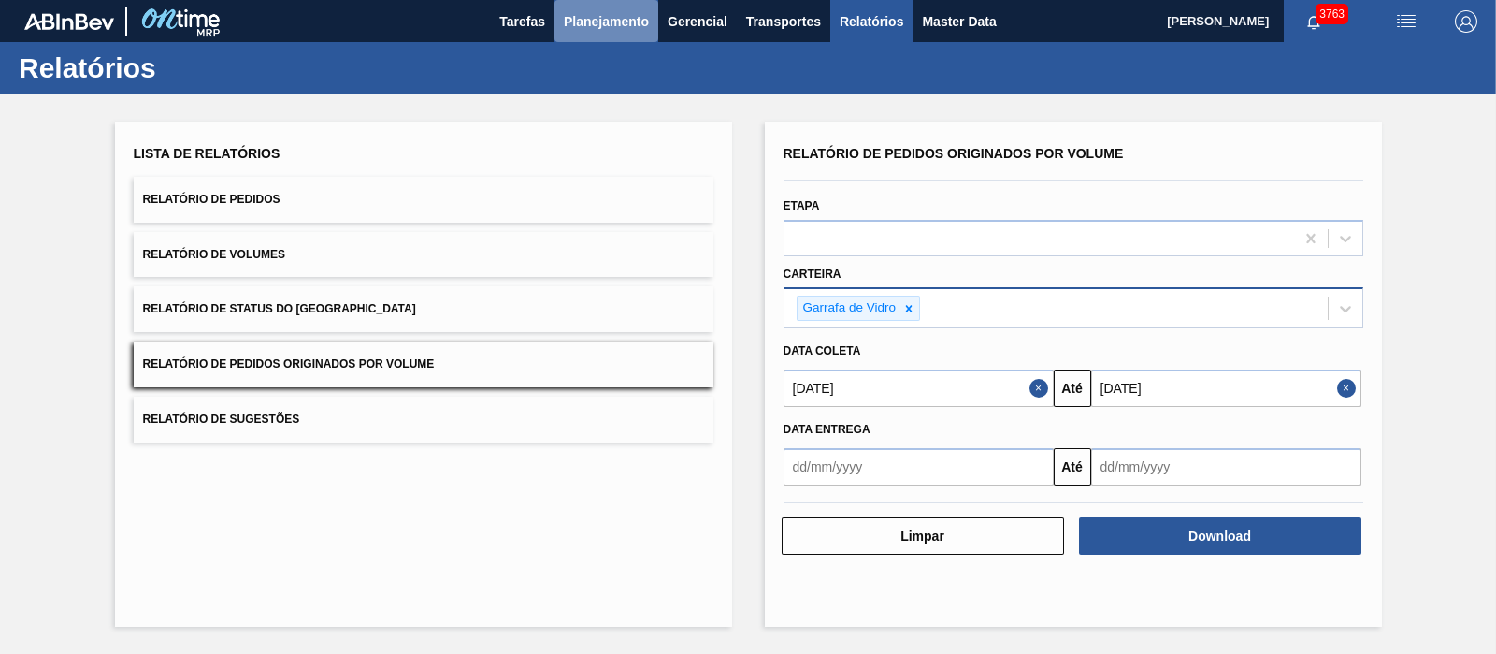
click at [608, 30] on span "Planejamento" at bounding box center [606, 21] width 85 height 22
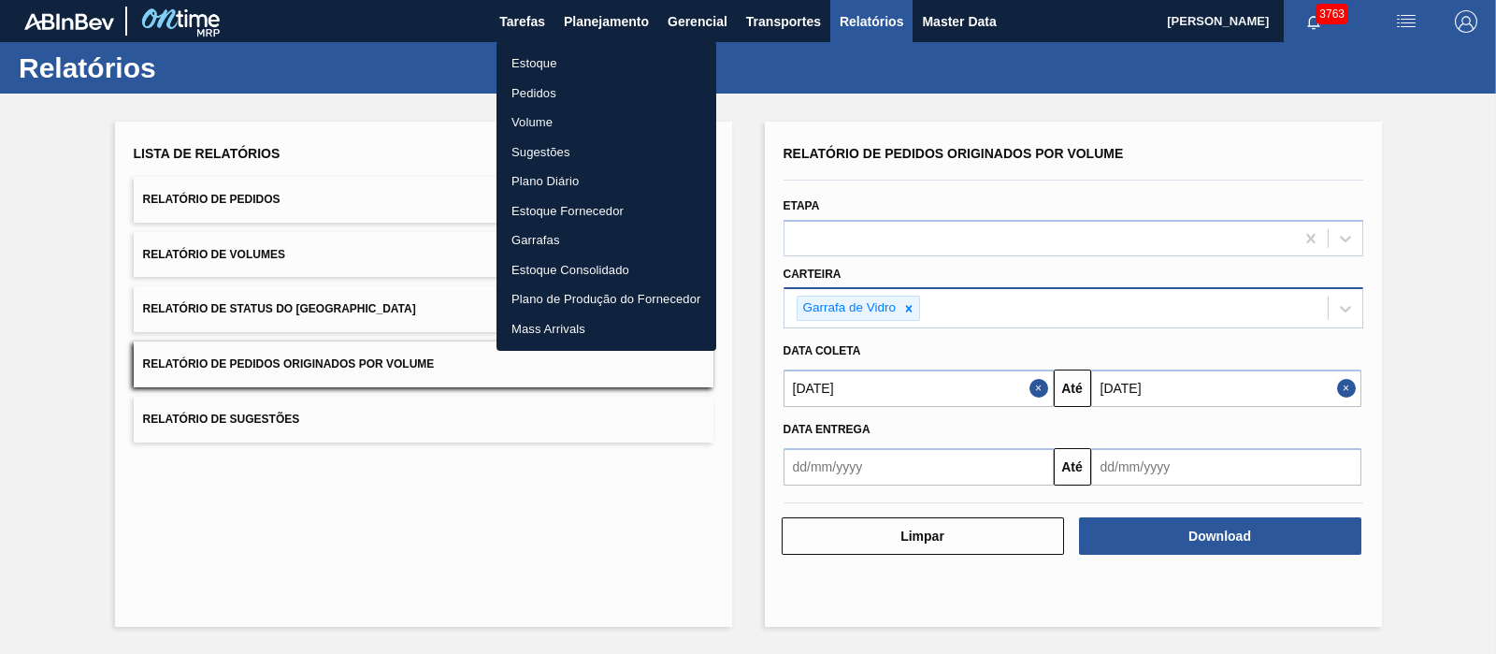
click at [524, 118] on li "Volume" at bounding box center [607, 123] width 220 height 30
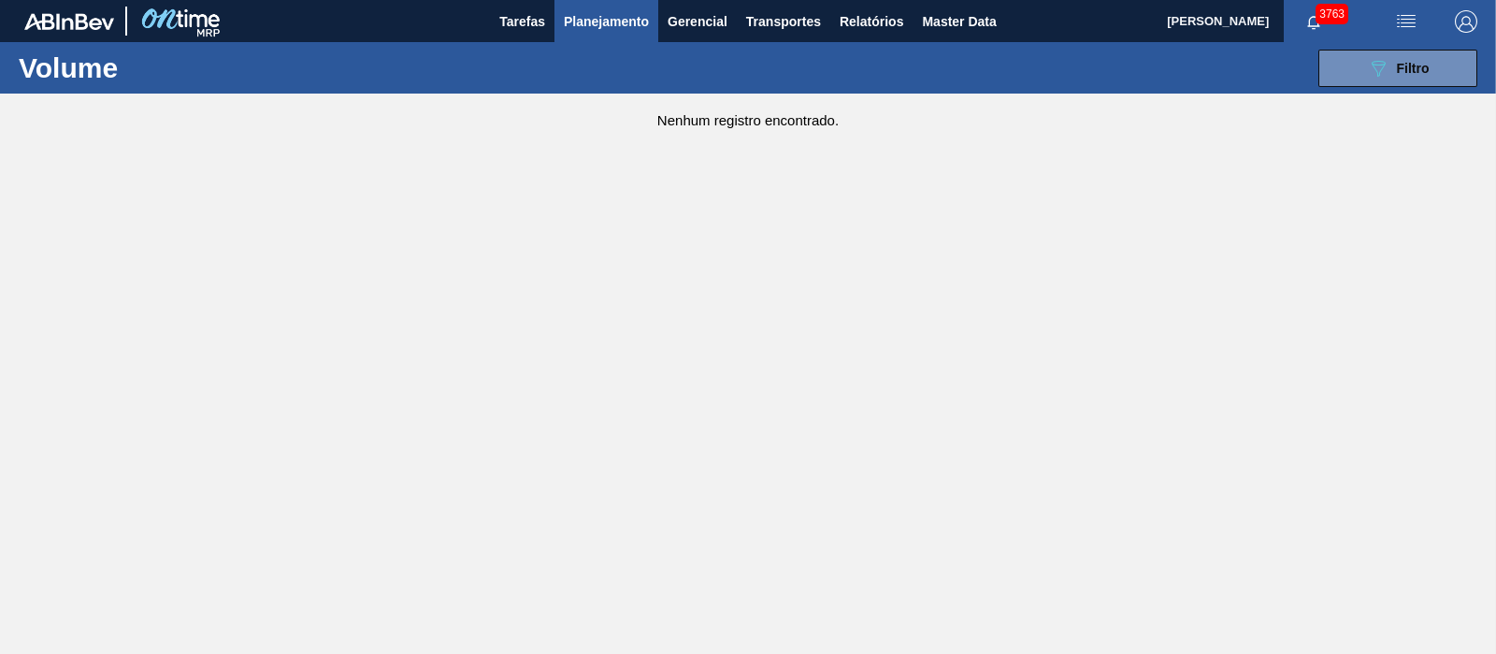
click at [533, 88] on div "089F7B8B-B2A5-4AFE-B5C0-19BA573D28AC Filtro Código Volume Etapa Etapa Origem Or…" at bounding box center [888, 68] width 1197 height 56
click at [643, 15] on span "Planejamento" at bounding box center [606, 21] width 85 height 22
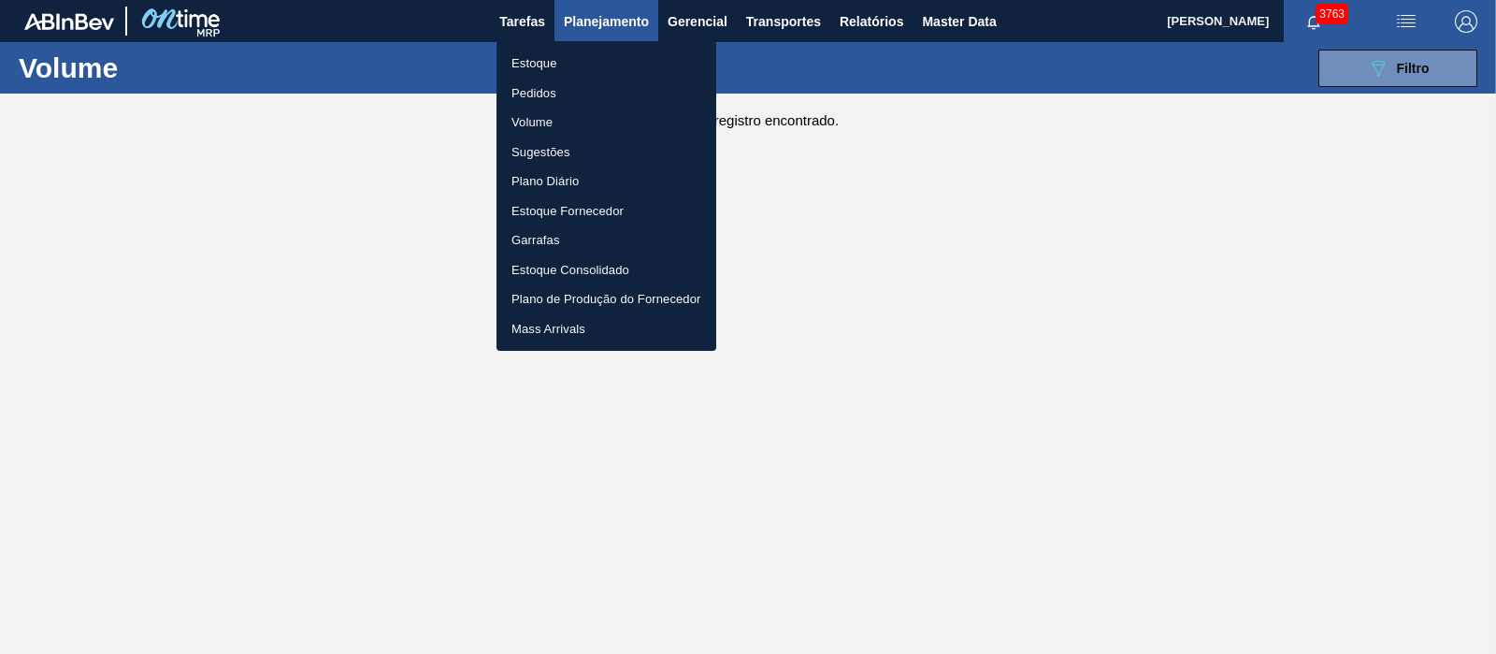
click at [538, 90] on li "Pedidos" at bounding box center [607, 94] width 220 height 30
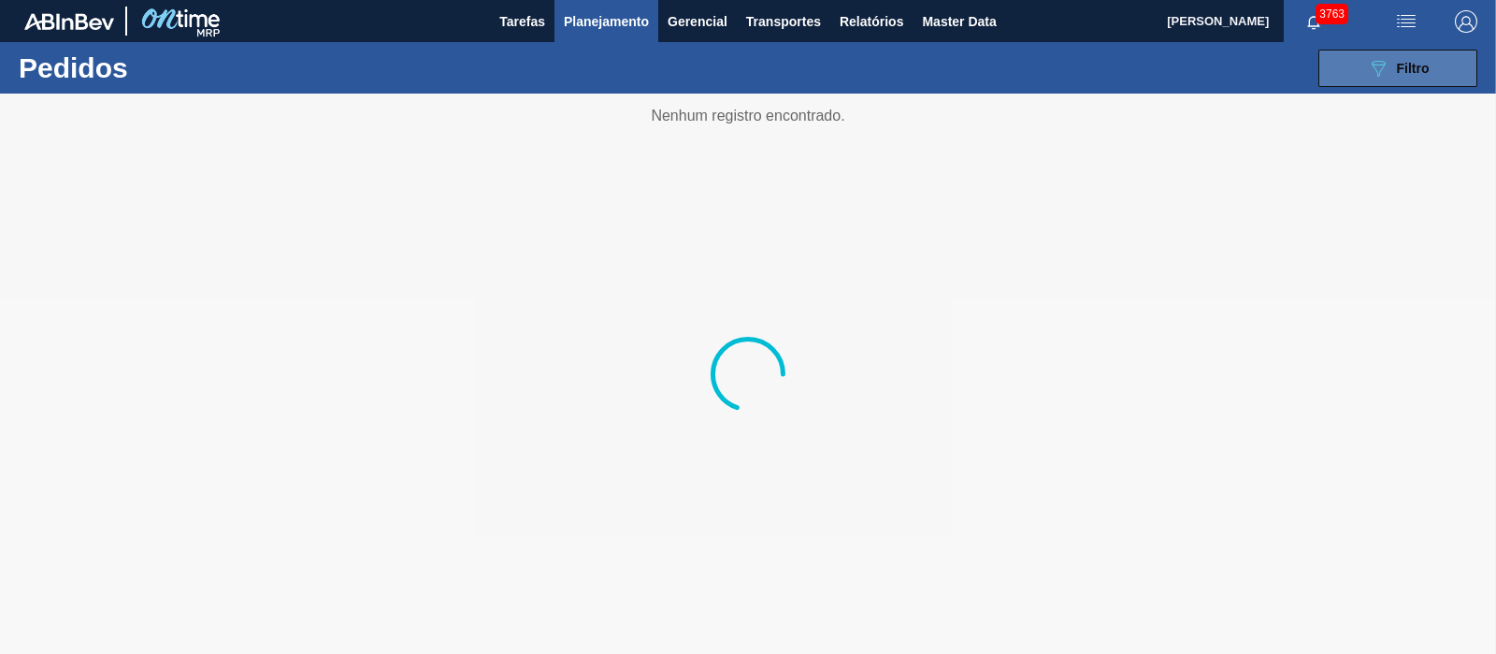
click at [1425, 67] on span "Filtro" at bounding box center [1413, 68] width 33 height 15
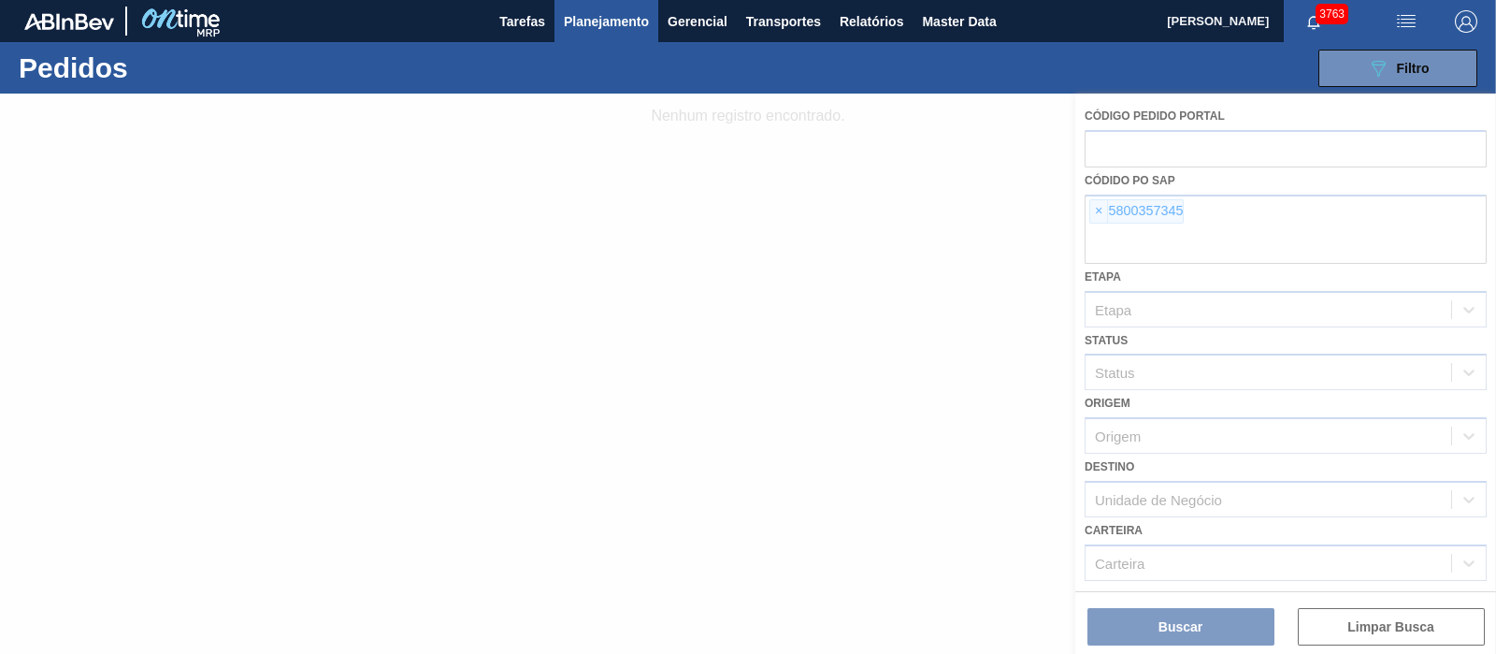
click at [1099, 207] on div at bounding box center [748, 374] width 1496 height 560
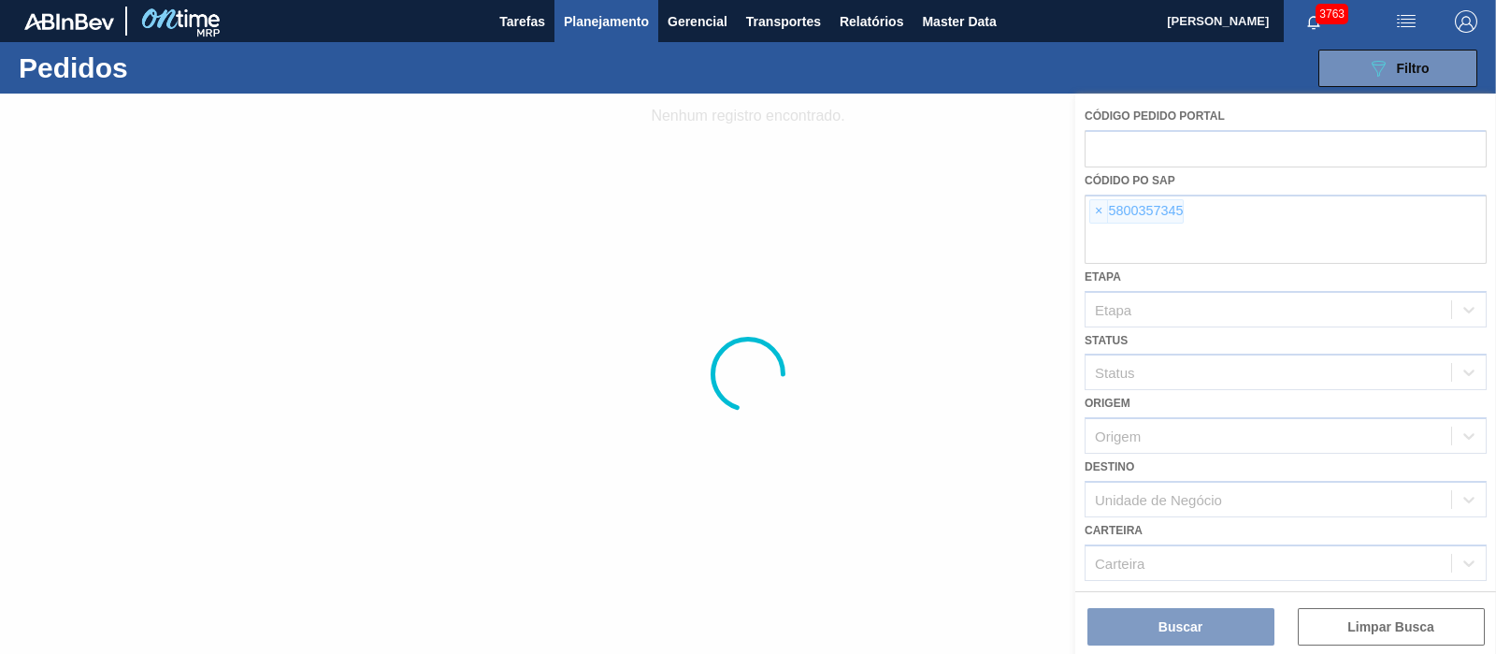
click at [1099, 207] on div at bounding box center [748, 374] width 1496 height 560
click at [1099, 210] on div at bounding box center [748, 374] width 1496 height 560
click at [1091, 210] on div at bounding box center [748, 374] width 1496 height 560
click at [1097, 210] on div at bounding box center [748, 374] width 1496 height 560
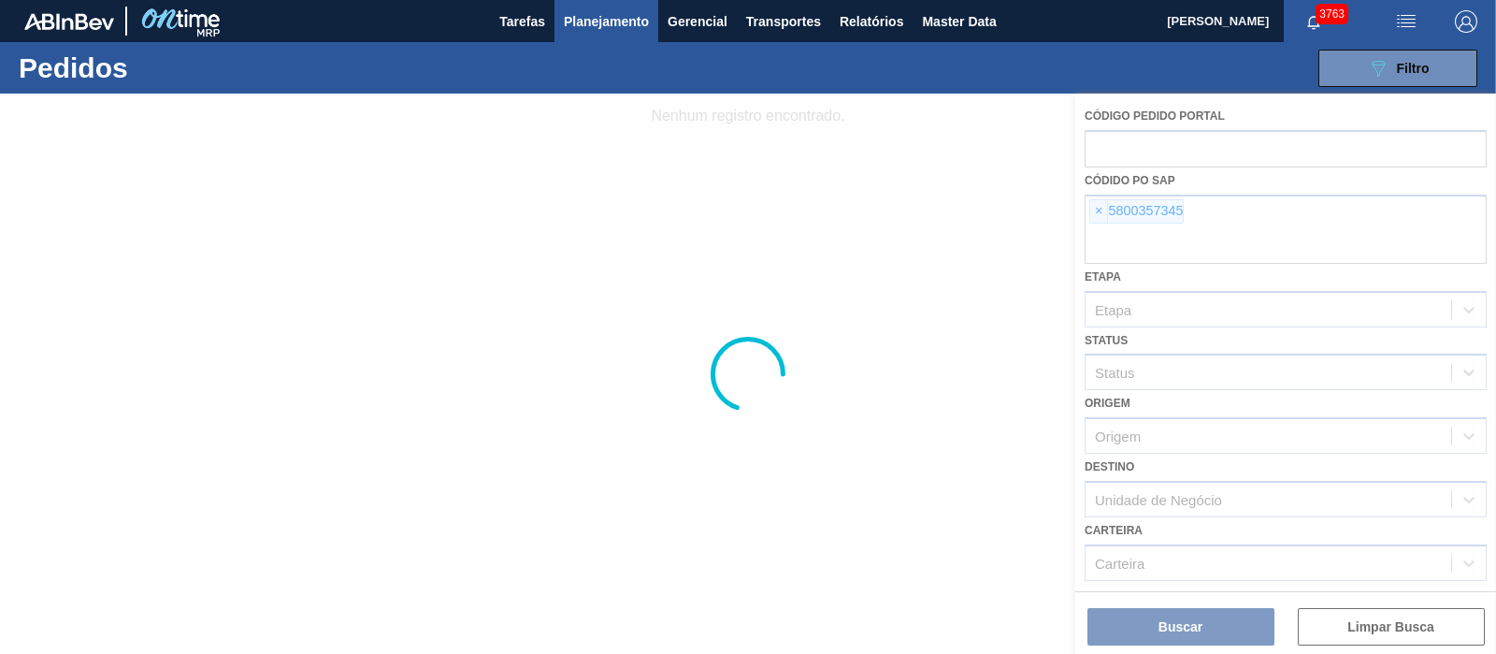
click at [1097, 210] on div at bounding box center [748, 374] width 1496 height 560
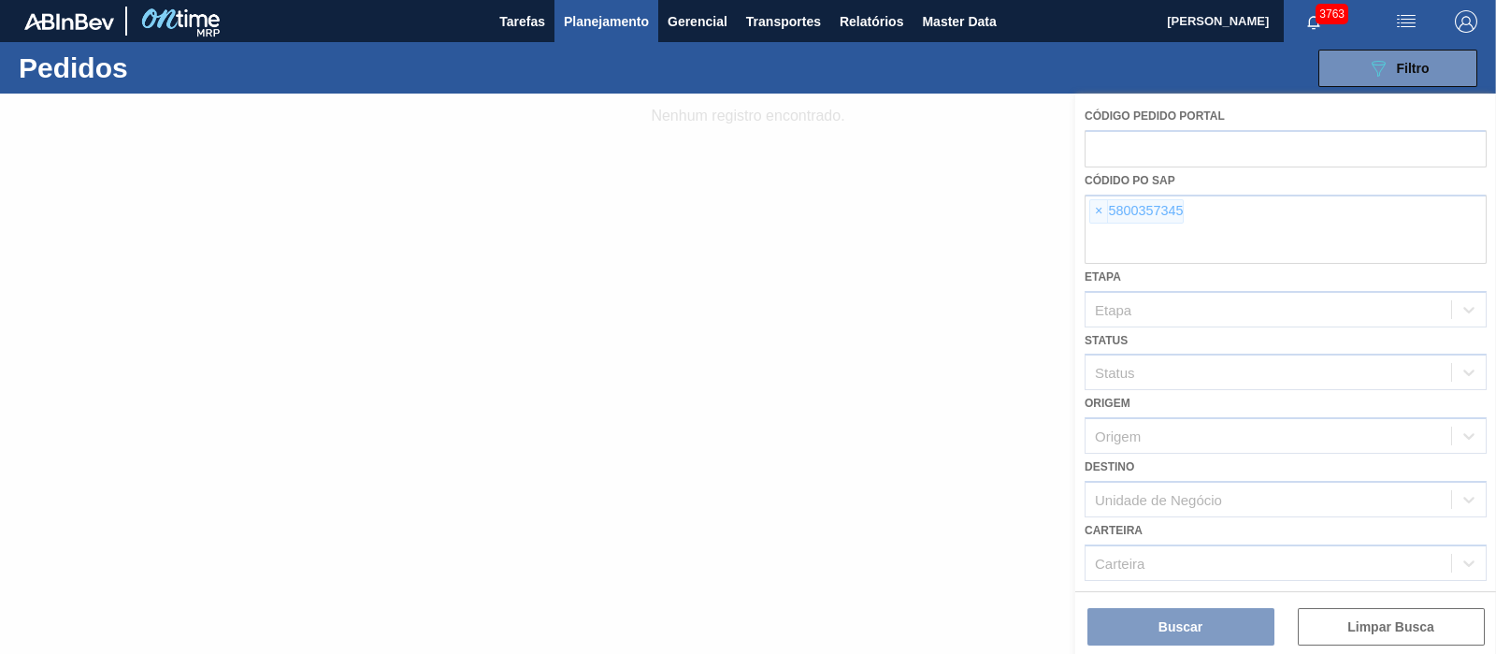
click at [1097, 210] on div at bounding box center [748, 374] width 1496 height 560
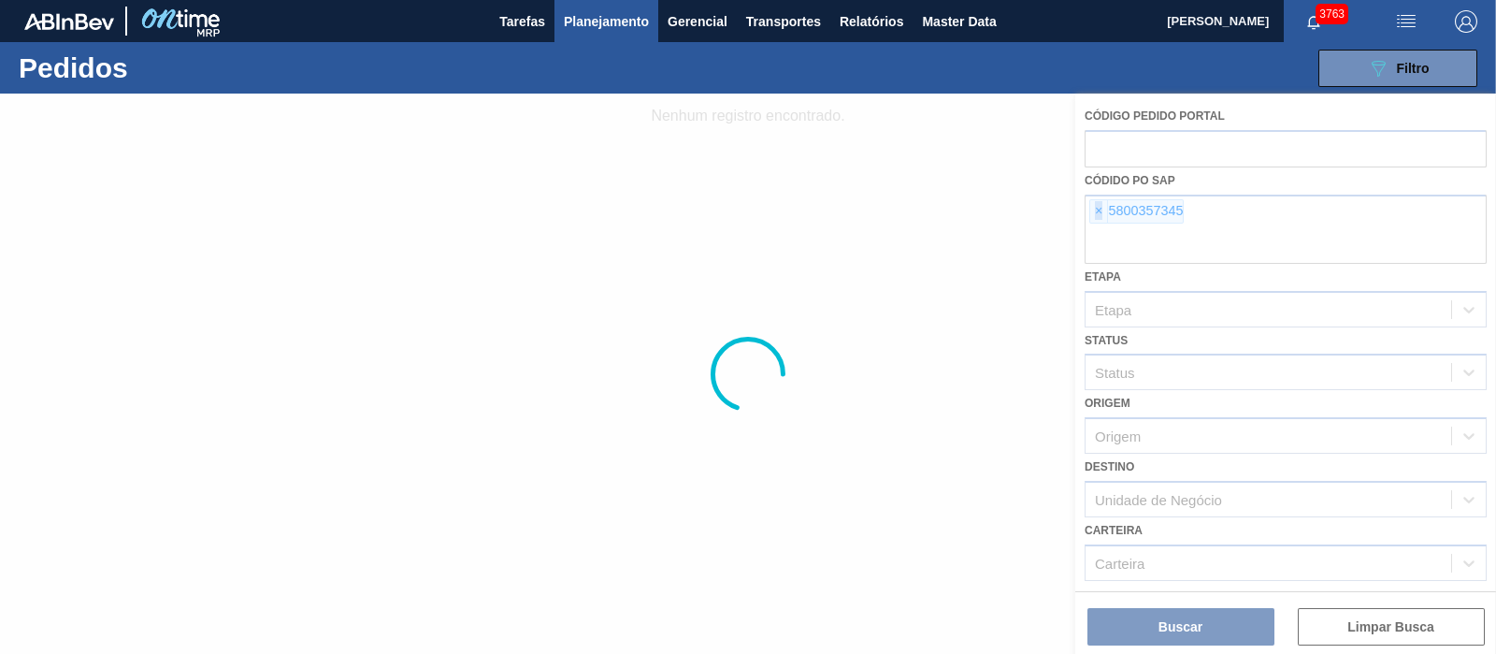
click at [1097, 210] on span "×" at bounding box center [1100, 211] width 18 height 22
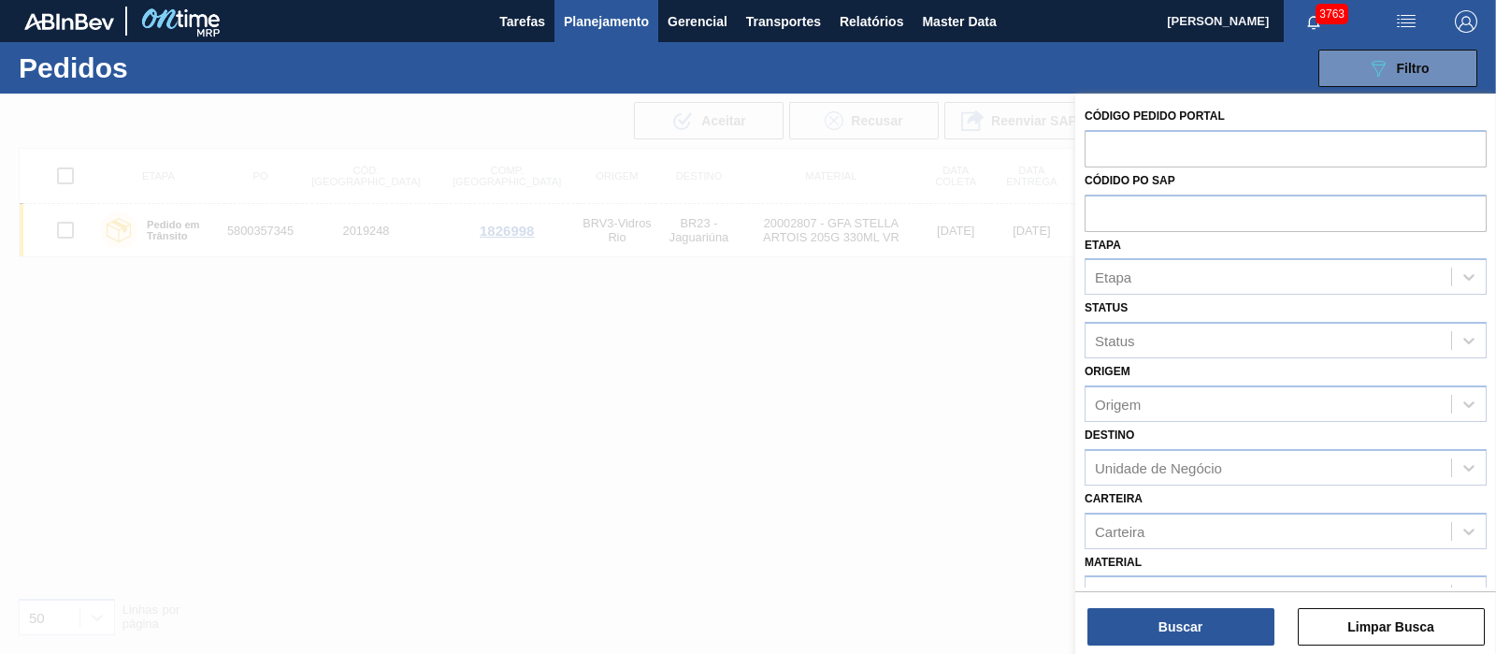
click at [1097, 210] on input "text" at bounding box center [1286, 213] width 402 height 36
paste input "5800386283"
type input "5800386283"
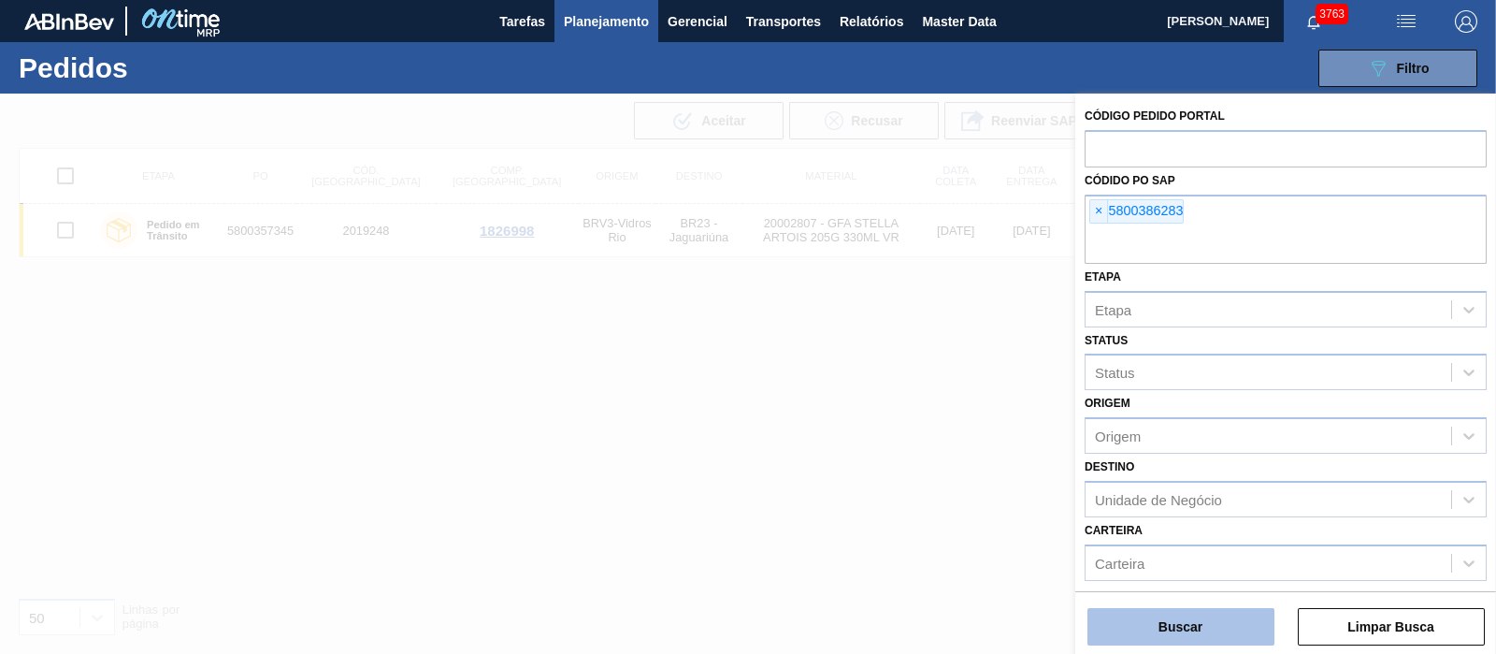
click at [1200, 625] on button "Buscar" at bounding box center [1181, 626] width 187 height 37
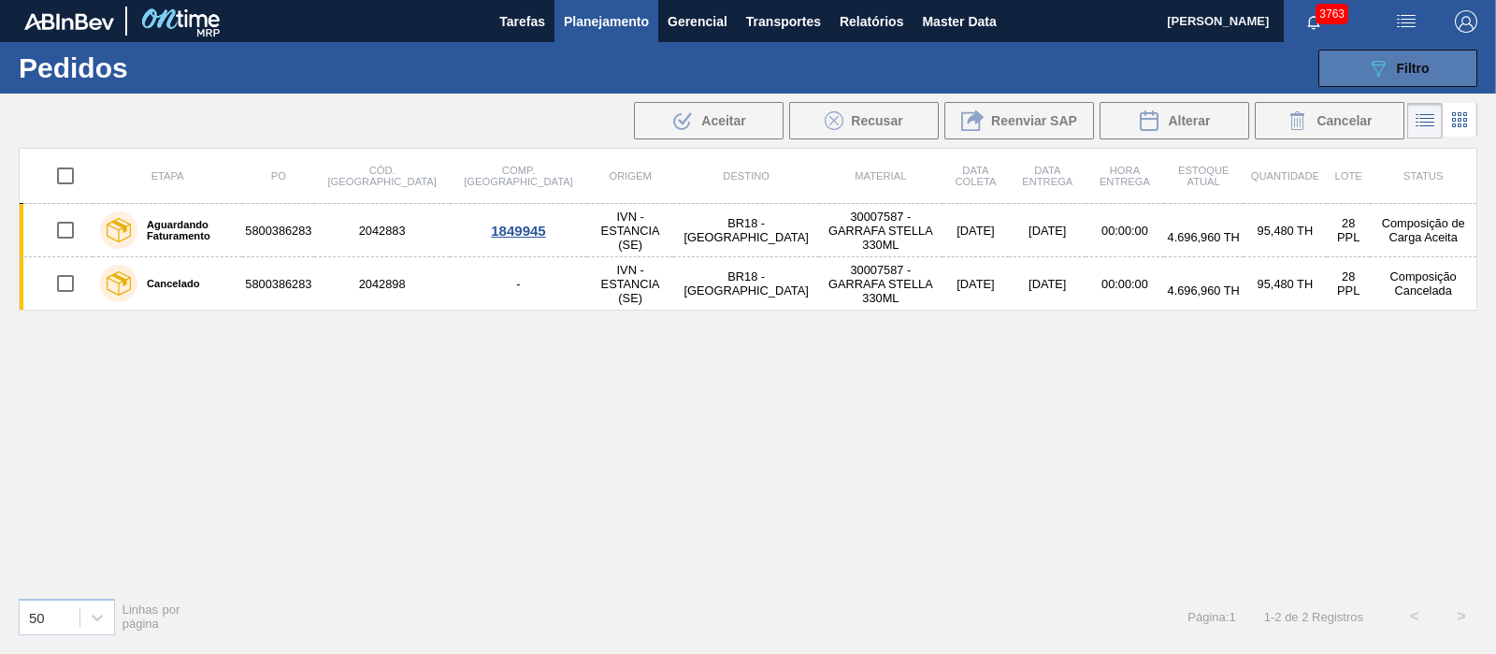
click at [1374, 80] on button "089F7B8B-B2A5-4AFE-B5C0-19BA573D28AC Filtro" at bounding box center [1398, 68] width 159 height 37
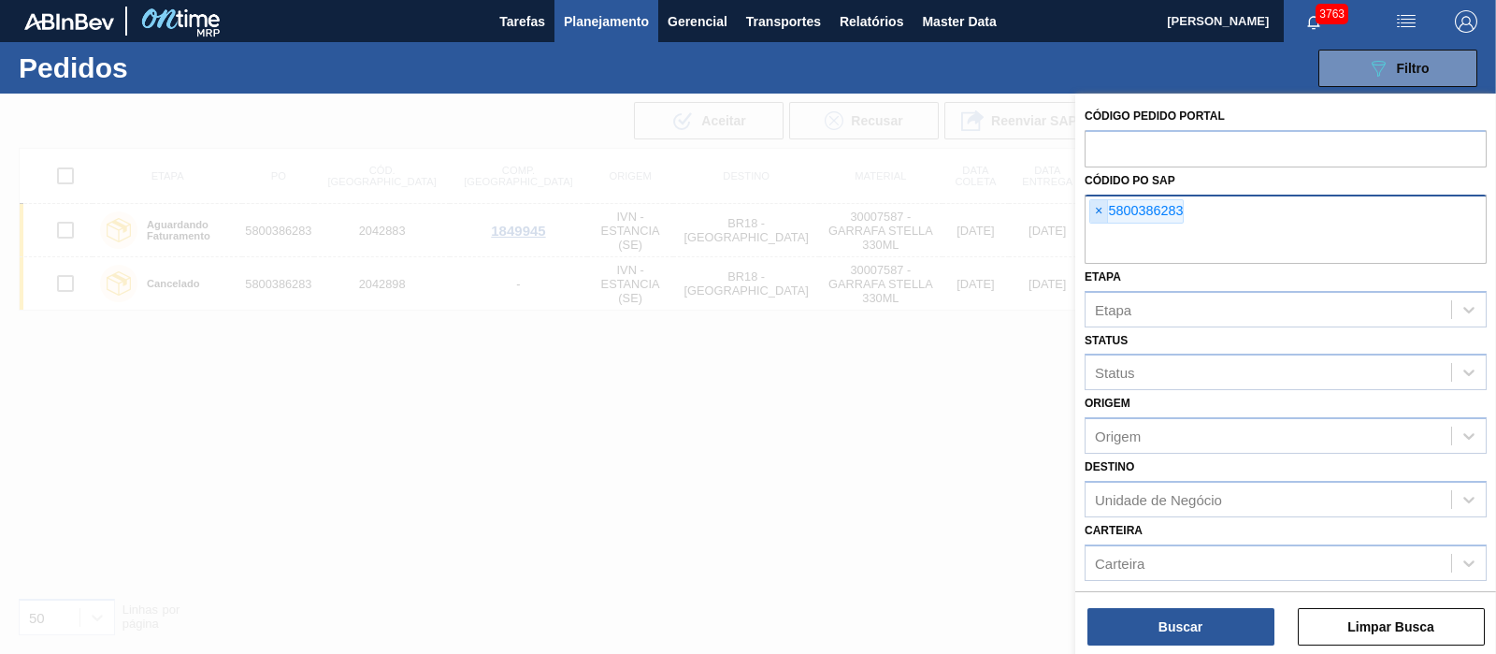
click at [1091, 204] on span "×" at bounding box center [1100, 211] width 18 height 22
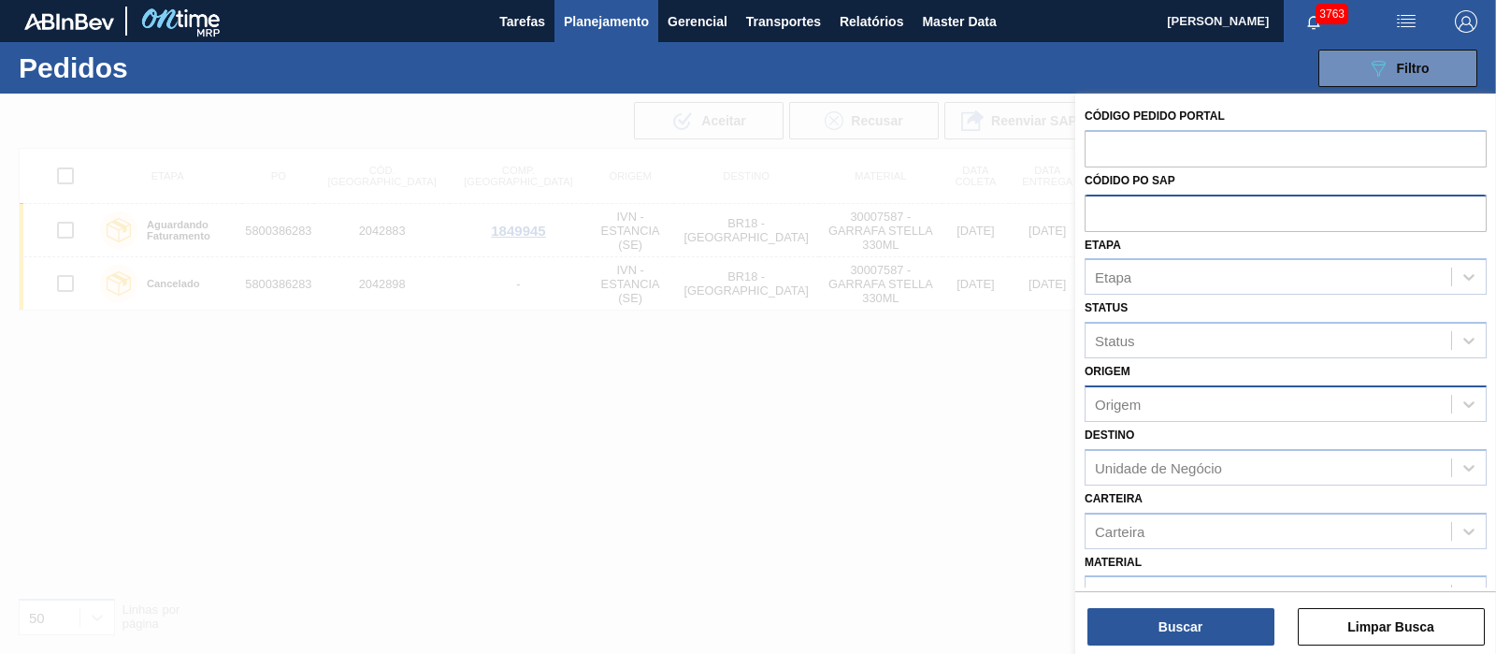
paste input "5800379712"
type input "5800379712"
click at [1180, 649] on div "Código Pedido Portal Códido PO SAP Etapa Etapa Status Status Origem Origem Dest…" at bounding box center [1286, 376] width 421 height 564
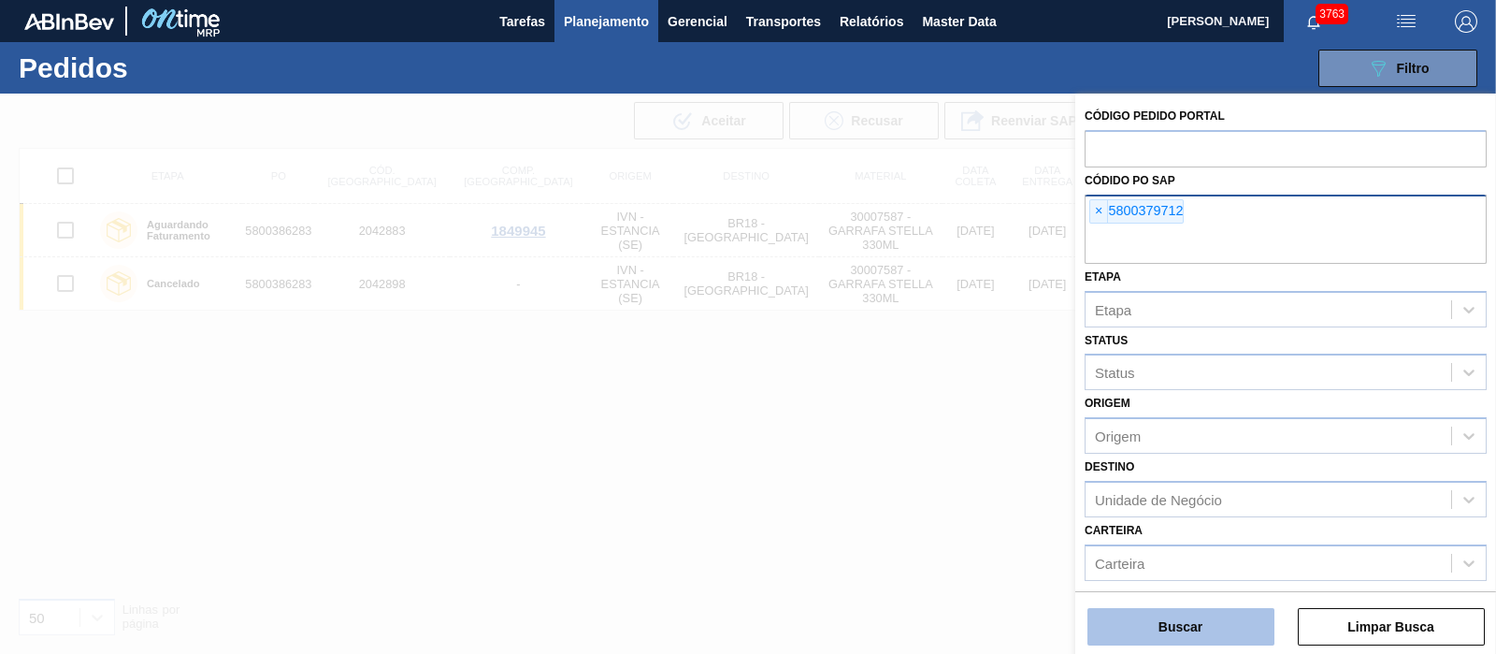
click at [1180, 635] on button "Buscar" at bounding box center [1181, 626] width 187 height 37
